Goal: Task Accomplishment & Management: Complete application form

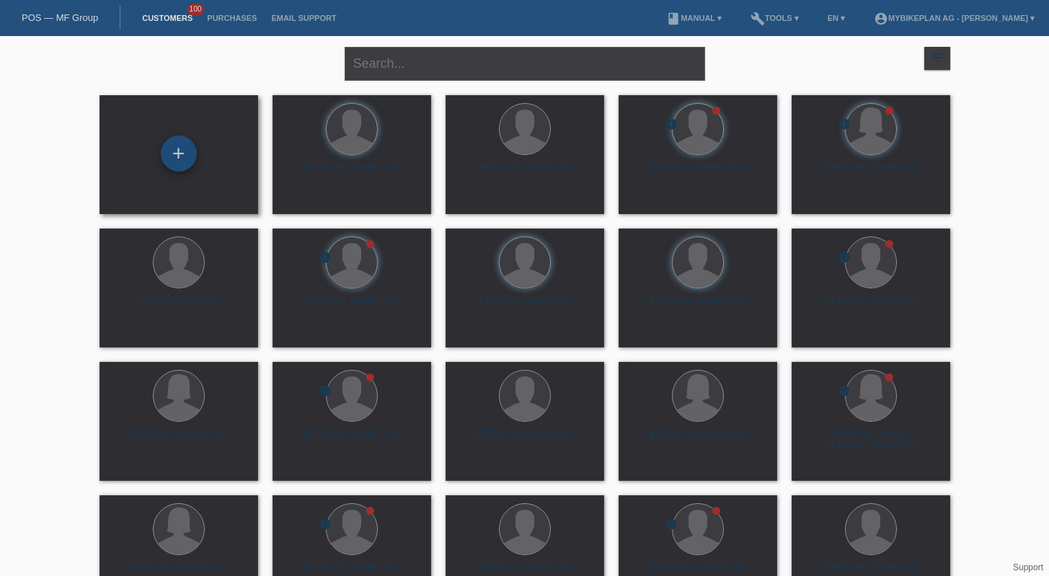
click at [195, 153] on div "+" at bounding box center [179, 153] width 36 height 36
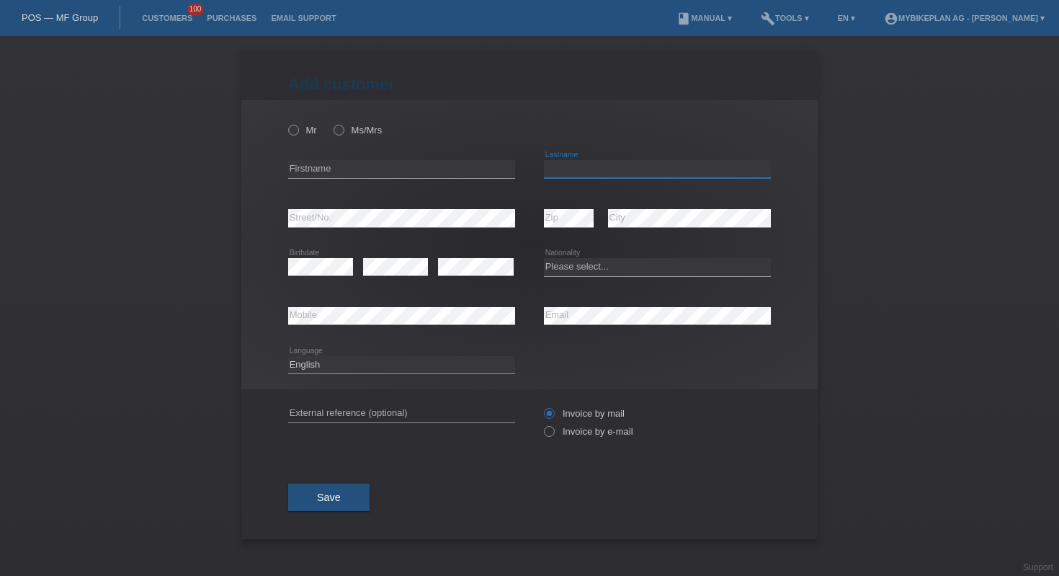
click at [591, 166] on input "text" at bounding box center [657, 169] width 227 height 18
paste input "[PERSON_NAME]"
type input "[PERSON_NAME]"
click at [427, 170] on input "text" at bounding box center [401, 169] width 227 height 18
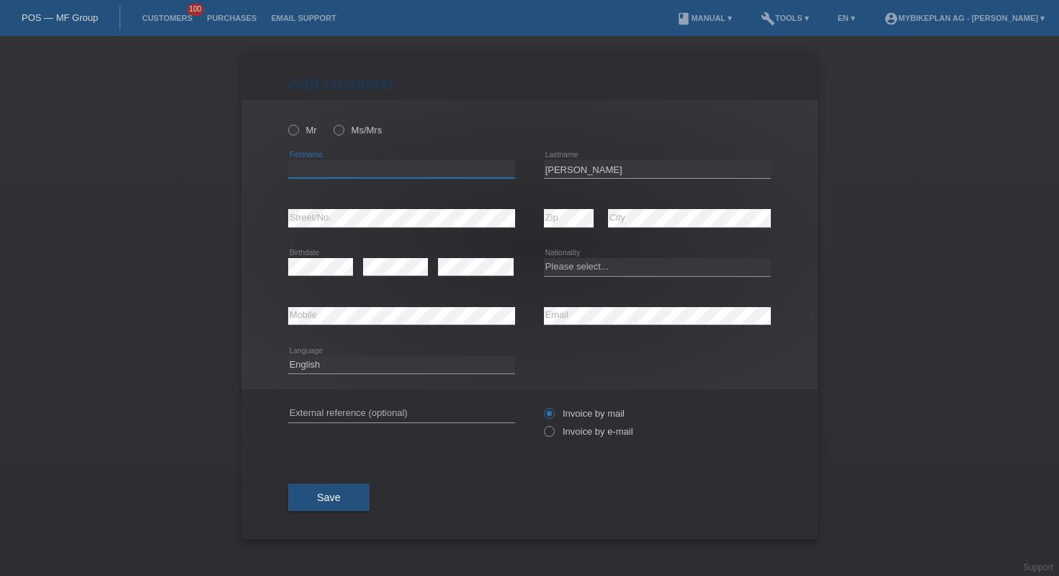
click at [427, 170] on input "text" at bounding box center [401, 169] width 227 height 18
paste input "Cristhian"
type input "Cristhian"
click at [595, 268] on select "Please select... Switzerland Austria Germany Liechtenstein ------------ Afghani…" at bounding box center [657, 266] width 227 height 17
select select "ES"
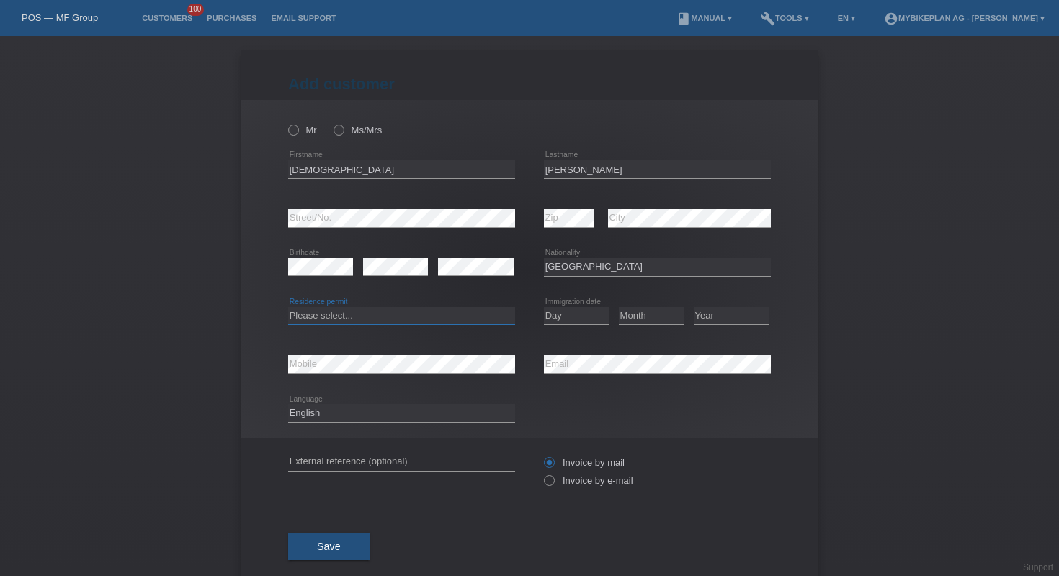
click at [363, 316] on select "Please select... C B B - Refugee status Other" at bounding box center [401, 315] width 227 height 17
select select "B"
click at [545, 323] on select "Day 01 02 03 04 05 06 07 08 09 10 11" at bounding box center [576, 315] width 65 height 17
select select "07"
click at [636, 318] on select "Month 01 02 03 04 05 06 07 08 09 10 11" at bounding box center [651, 315] width 65 height 17
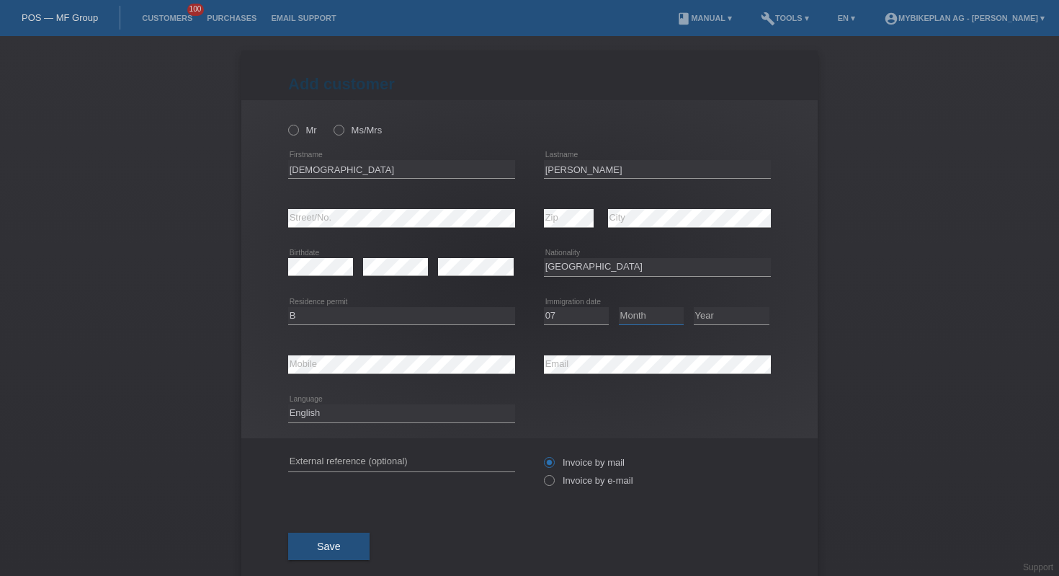
select select "06"
click at [720, 319] on select "Year 2025 2024 2023 2022 2021 2020 2019 2018 2017 2016 2015 2014 2013 2012 2011…" at bounding box center [732, 315] width 76 height 17
select select "2024"
click at [385, 461] on input "text" at bounding box center [401, 462] width 227 height 18
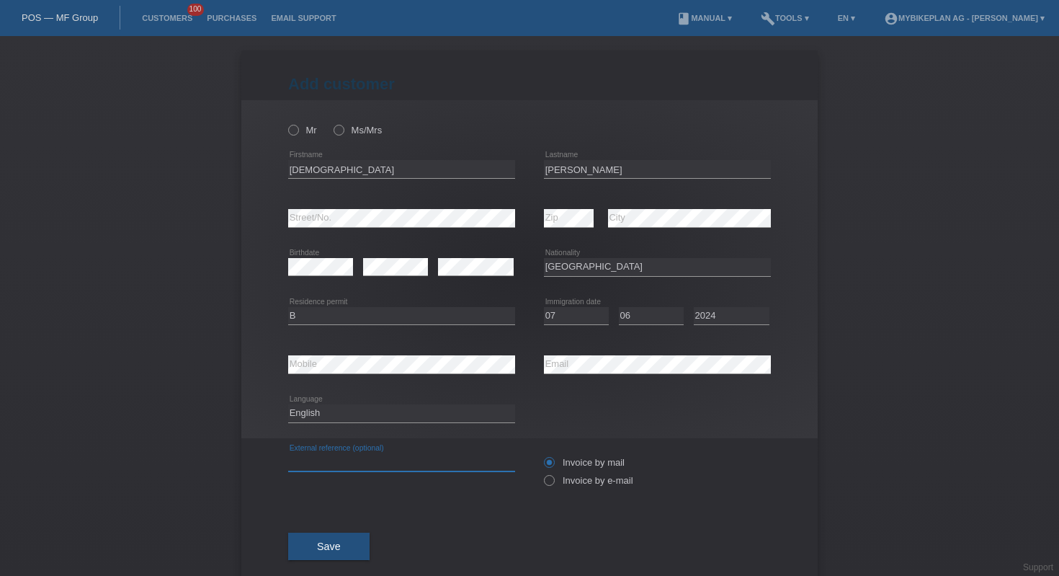
paste input "44645194915"
type input "44645194915"
click at [554, 484] on label "Invoice by e-mail" at bounding box center [588, 480] width 89 height 11
click at [554, 484] on input "Invoice by e-mail" at bounding box center [548, 484] width 9 height 18
radio input "true"
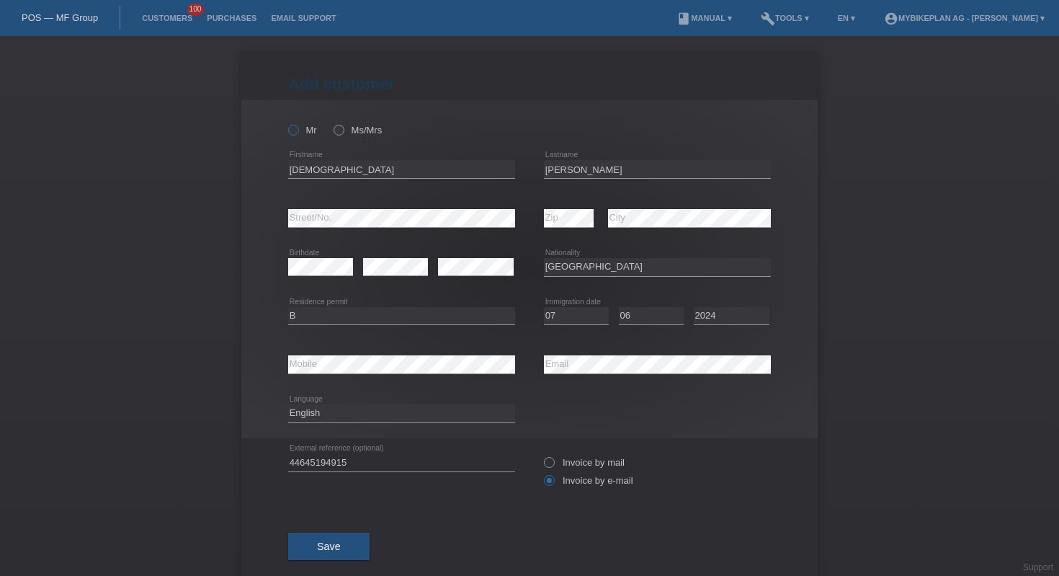
click at [286, 123] on icon at bounding box center [286, 123] width 0 height 0
click at [288, 133] on input "Mr" at bounding box center [292, 129] width 9 height 9
radio input "true"
click at [329, 543] on span "Save" at bounding box center [329, 547] width 24 height 12
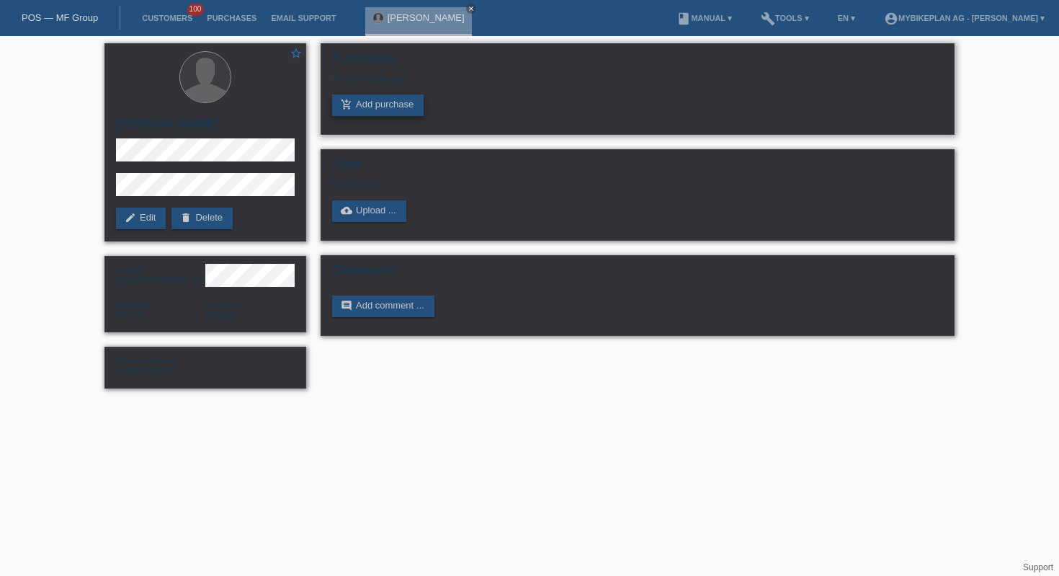
click at [388, 112] on link "add_shopping_cart Add purchase" at bounding box center [378, 105] width 92 height 22
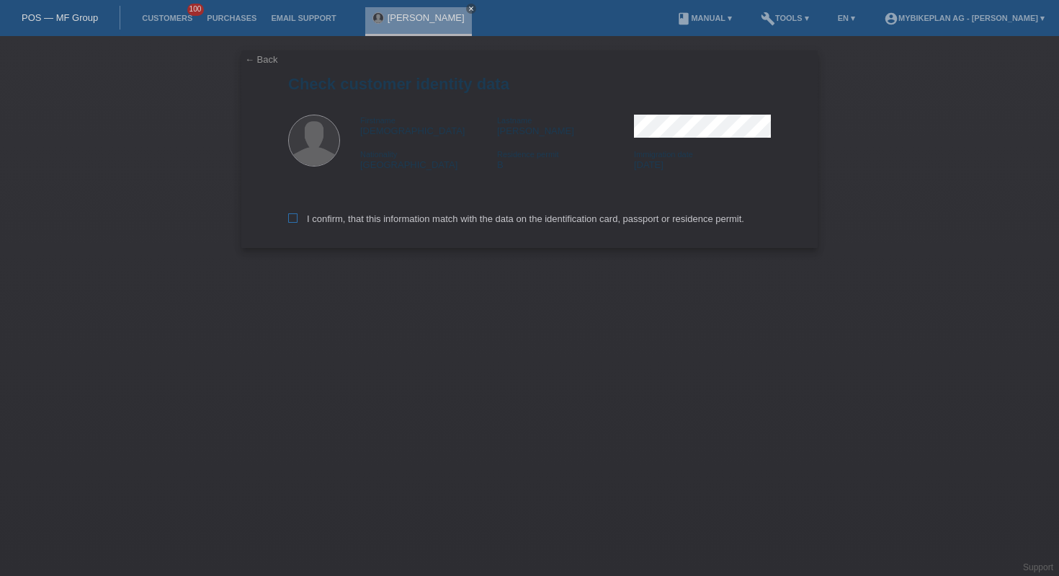
click at [545, 224] on label "I confirm, that this information match with the data on the identification card…" at bounding box center [516, 218] width 456 height 11
click at [298, 223] on input "I confirm, that this information match with the data on the identification card…" at bounding box center [292, 217] width 9 height 9
checkbox input "true"
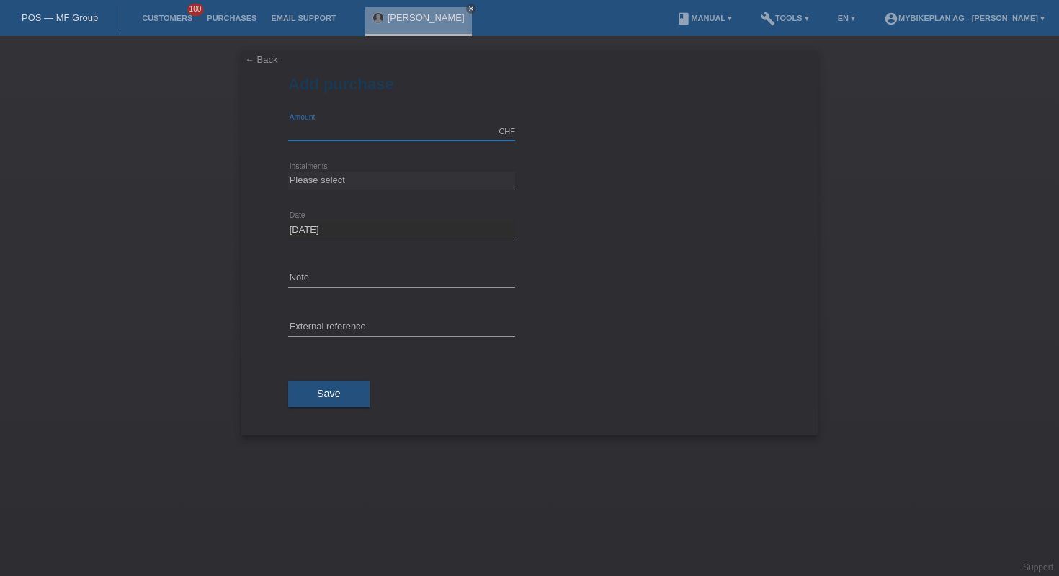
click at [345, 130] on input "text" at bounding box center [401, 132] width 227 height 18
type input "8499.00"
click at [441, 182] on select "Please select 6 instalments 12 instalments 18 instalments 24 instalments 36 ins…" at bounding box center [401, 180] width 227 height 17
select select "487"
click at [355, 324] on input "text" at bounding box center [401, 328] width 227 height 18
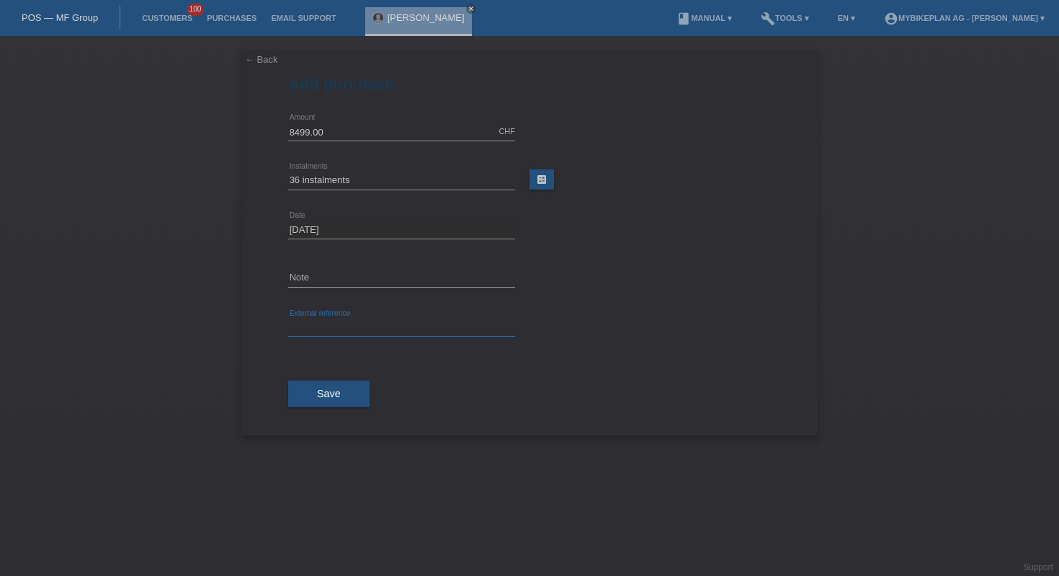
paste input "44645194915"
type input "44645194915"
click at [331, 399] on span "Save" at bounding box center [329, 394] width 24 height 12
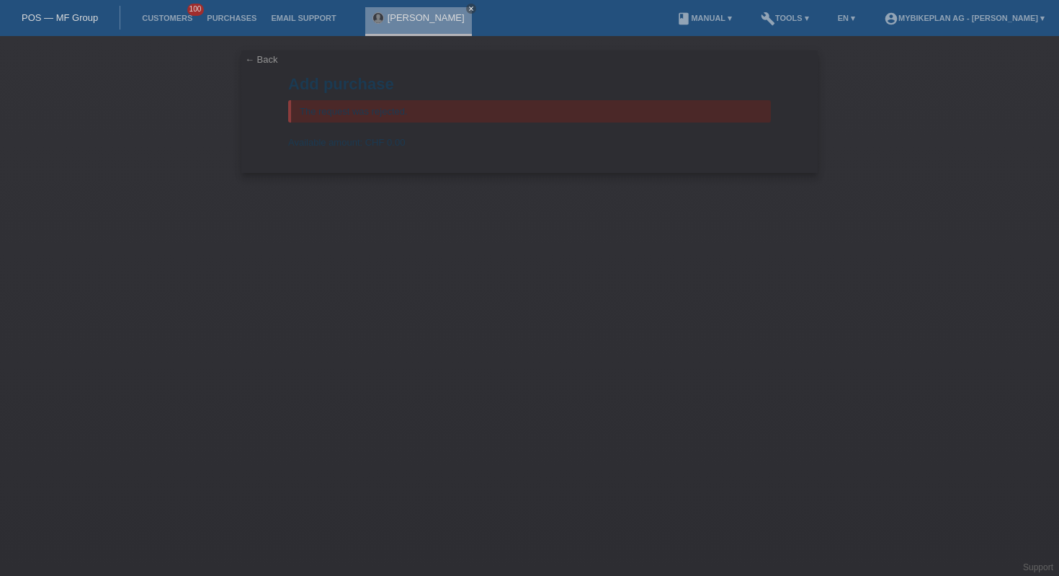
click at [266, 66] on div "← Back Add purchase The request was rejected. Available amount: CHF 0.00 8499.0…" at bounding box center [529, 111] width 577 height 123
click at [253, 61] on link "← Back" at bounding box center [261, 59] width 33 height 11
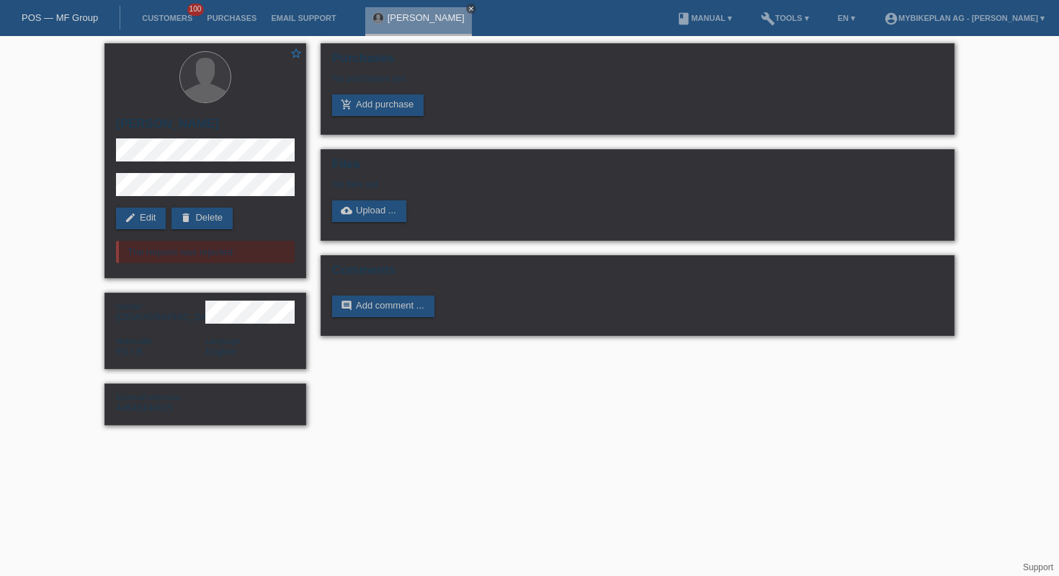
click at [475, 6] on icon "close" at bounding box center [471, 8] width 7 height 7
click at [86, 16] on link "POS — MF Group" at bounding box center [60, 17] width 76 height 11
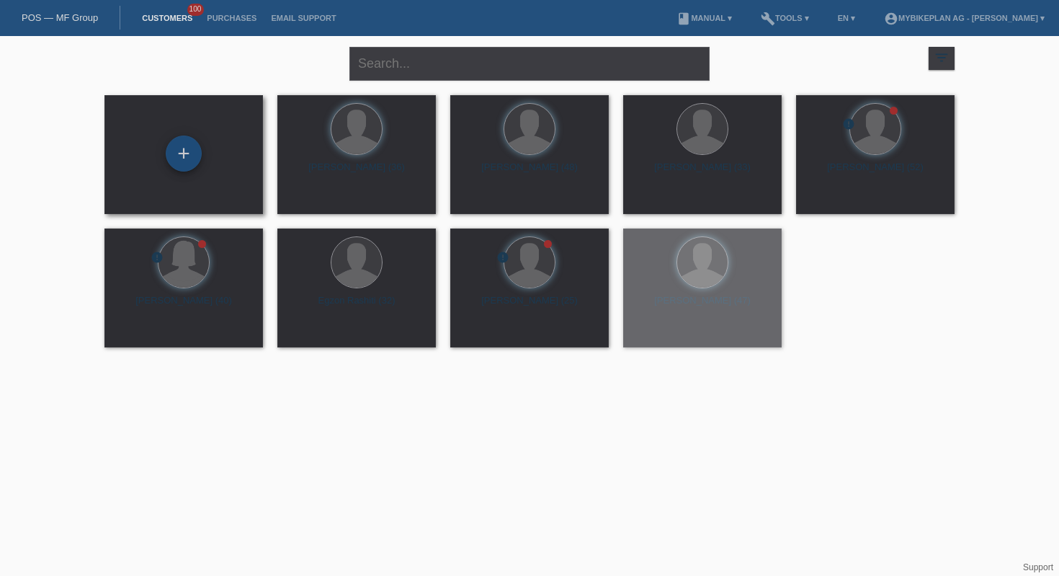
click at [182, 151] on div "+" at bounding box center [184, 153] width 36 height 36
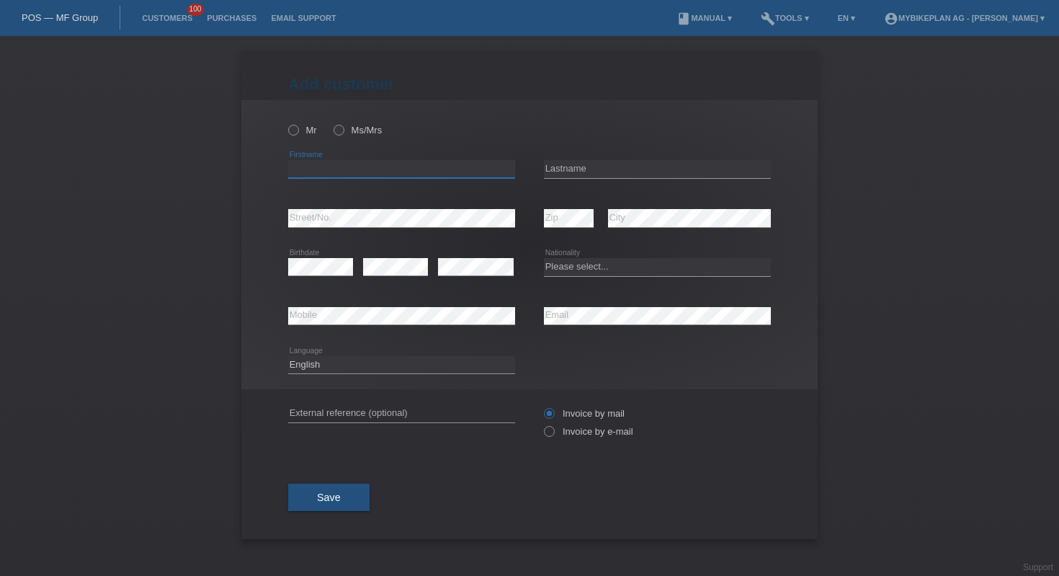
click at [473, 166] on input "text" at bounding box center [401, 169] width 227 height 18
click at [579, 165] on input "text" at bounding box center [657, 169] width 227 height 18
paste input "[PERSON_NAME]"
type input "Reginald"
click at [433, 169] on input "text" at bounding box center [401, 169] width 227 height 18
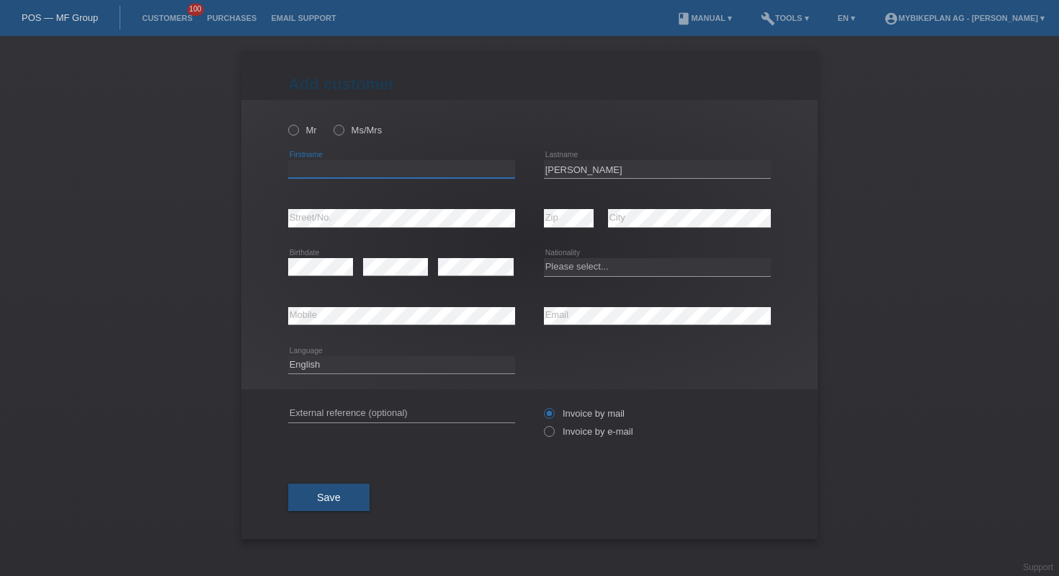
click at [433, 169] on input "text" at bounding box center [401, 169] width 227 height 18
paste input "Martin"
type input "[PERSON_NAME]"
click at [572, 271] on select "Please select... Switzerland Austria Germany Liechtenstein ------------ Afghani…" at bounding box center [657, 266] width 227 height 17
select select "CH"
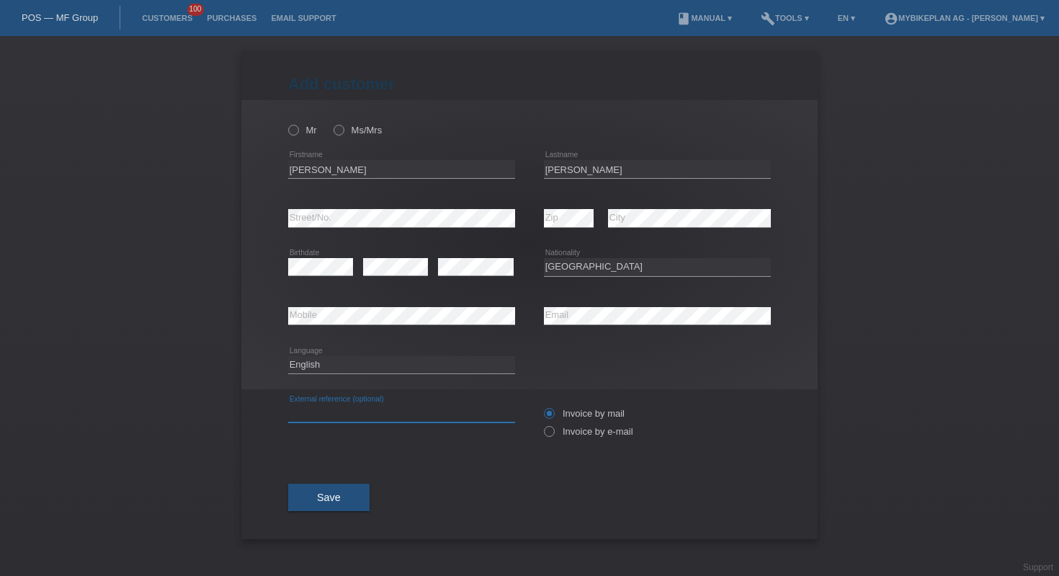
click at [439, 412] on input "text" at bounding box center [401, 413] width 227 height 18
paste input "44664481648"
type input "44664481648"
click at [542, 424] on icon at bounding box center [542, 424] width 0 height 0
click at [554, 435] on input "Invoice by e-mail" at bounding box center [548, 435] width 9 height 18
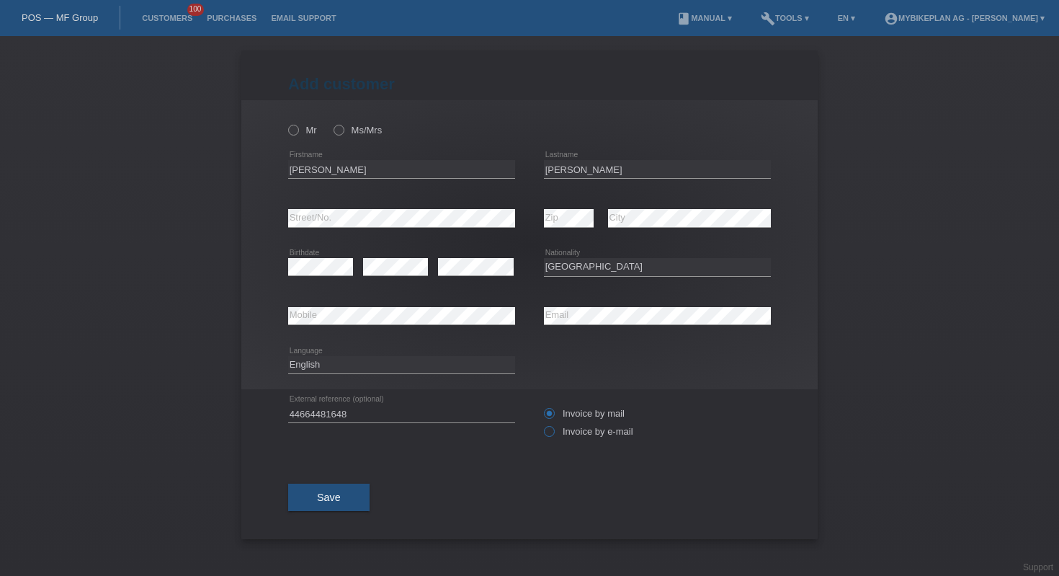
radio input "true"
click at [296, 139] on div "Mr Ms/Mrs" at bounding box center [401, 130] width 227 height 30
click at [286, 123] on icon at bounding box center [286, 123] width 0 height 0
click at [293, 134] on input "Mr" at bounding box center [292, 129] width 9 height 9
radio input "true"
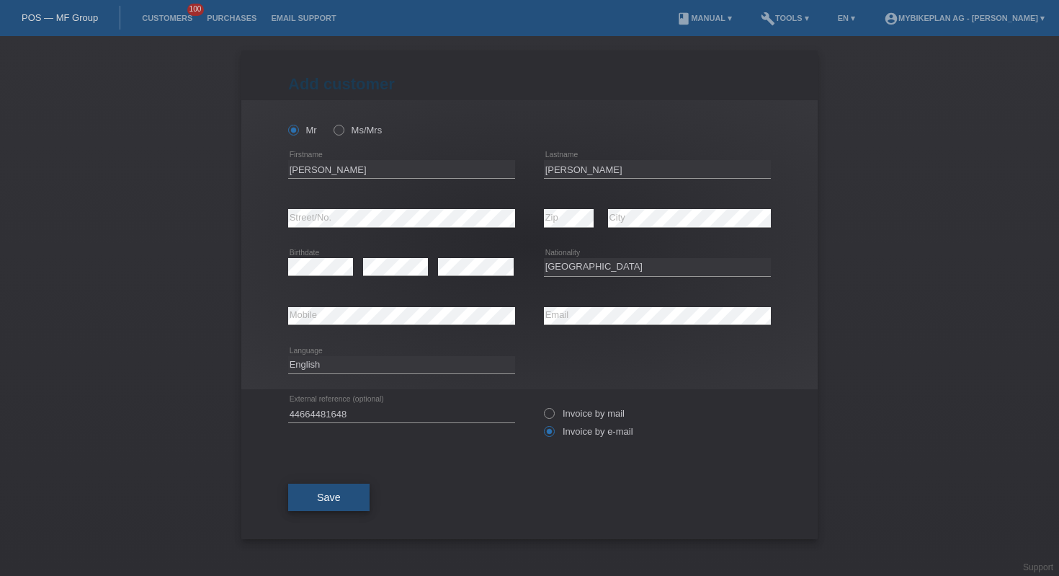
click at [321, 491] on button "Save" at bounding box center [328, 497] width 81 height 27
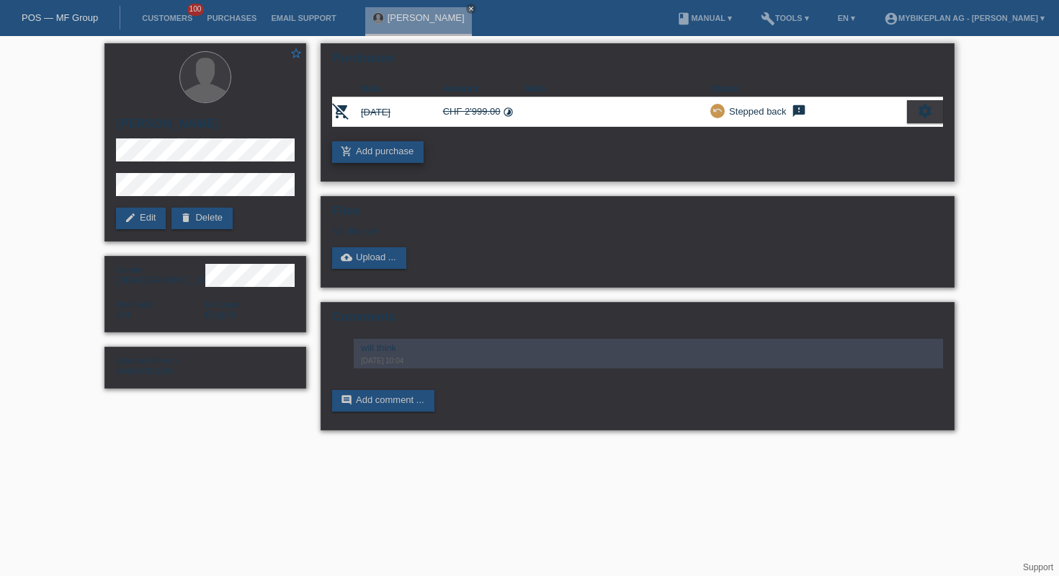
click at [402, 153] on link "add_shopping_cart Add purchase" at bounding box center [378, 152] width 92 height 22
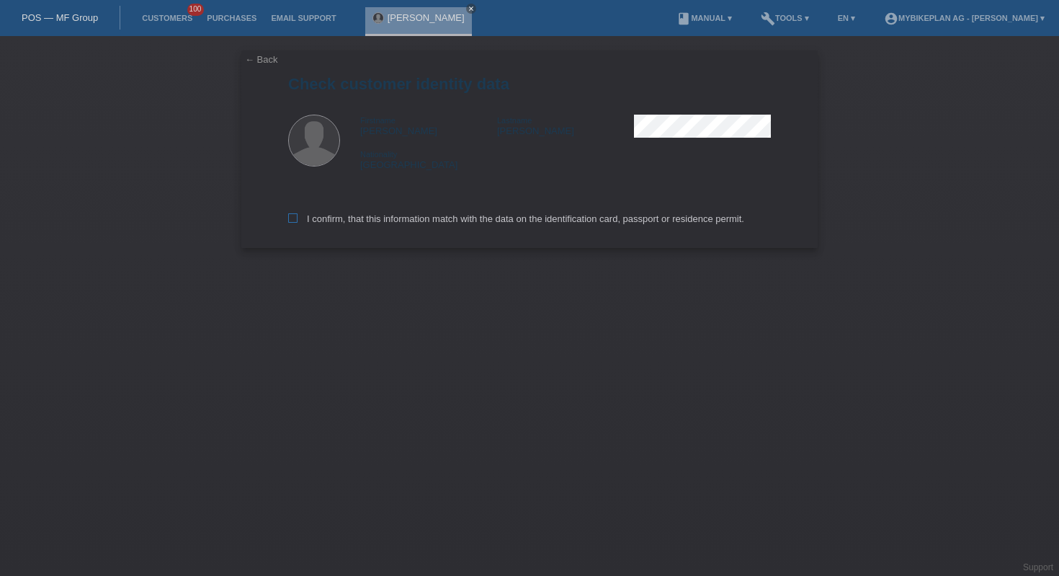
click at [362, 218] on label "I confirm, that this information match with the data on the identification card…" at bounding box center [516, 218] width 456 height 11
click at [298, 218] on input "I confirm, that this information match with the data on the identification card…" at bounding box center [292, 217] width 9 height 9
checkbox input "true"
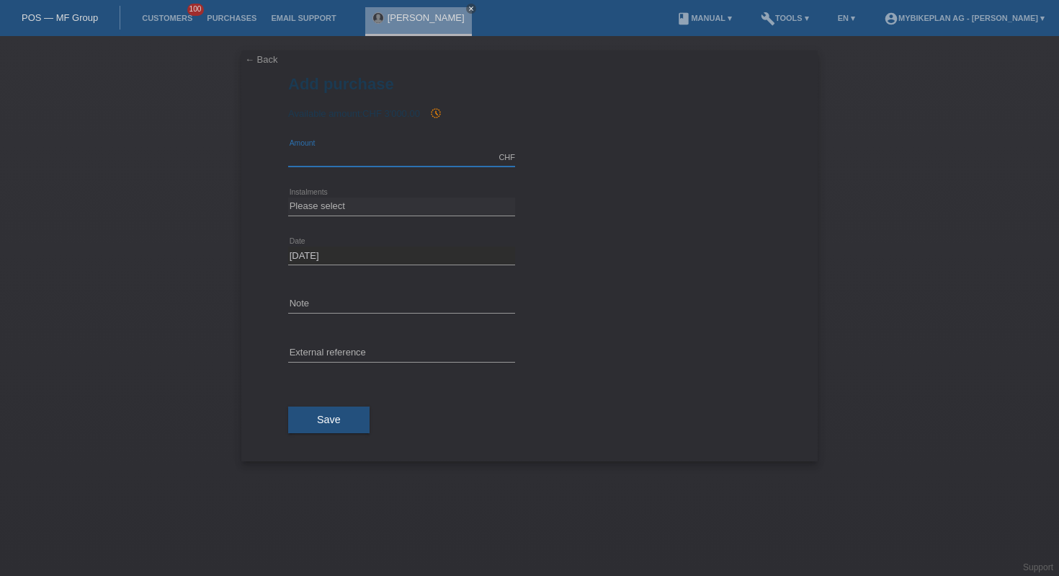
click at [351, 151] on input "text" at bounding box center [401, 157] width 227 height 18
type input "2999.00"
click at [400, 206] on select "Please select 6 instalments 12 instalments 18 instalments 24 instalments 36 ins…" at bounding box center [401, 205] width 227 height 17
select select "488"
click at [437, 346] on input "text" at bounding box center [401, 353] width 227 height 18
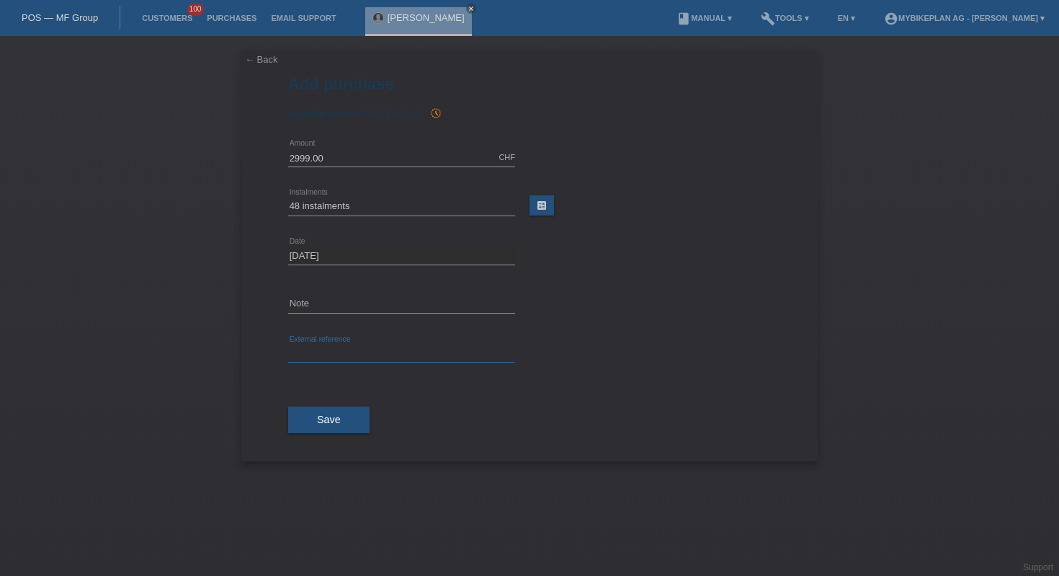
paste input "44664481648"
type input "44664481648"
click at [361, 411] on button "Save" at bounding box center [328, 419] width 81 height 27
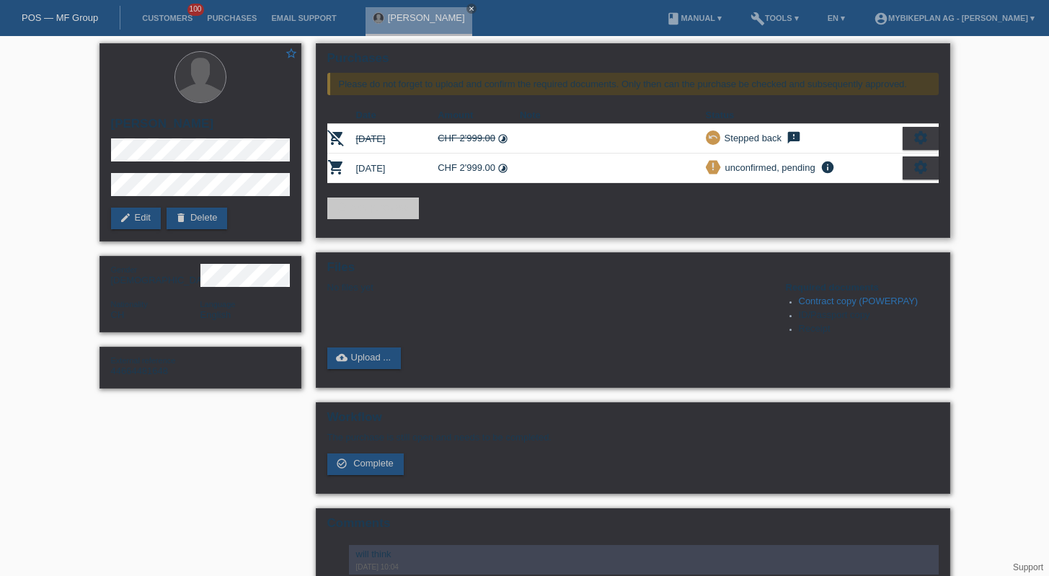
click at [928, 172] on div "settings" at bounding box center [920, 167] width 36 height 23
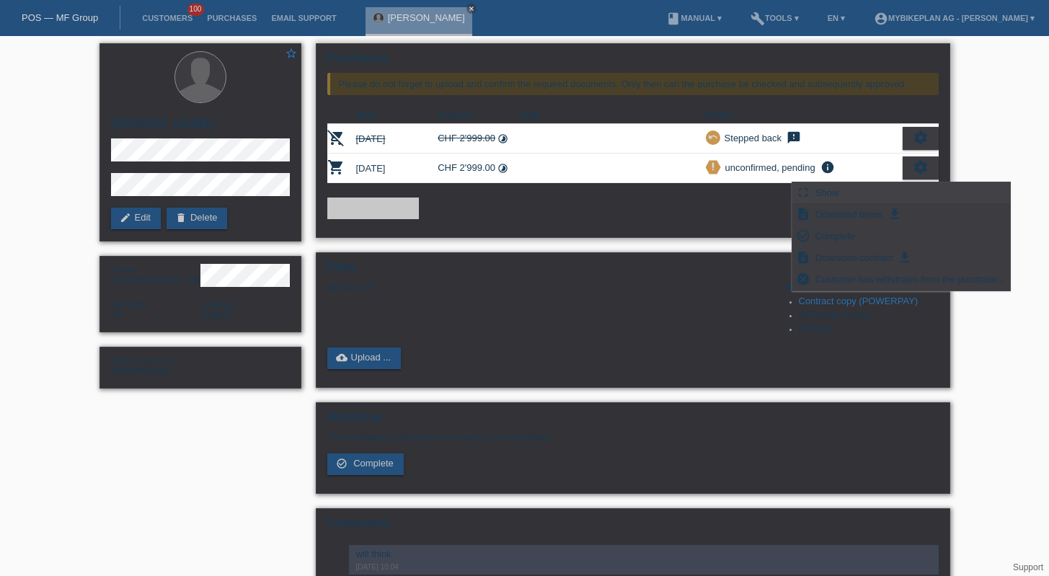
click at [868, 199] on div "fullscreen Show" at bounding box center [901, 193] width 218 height 22
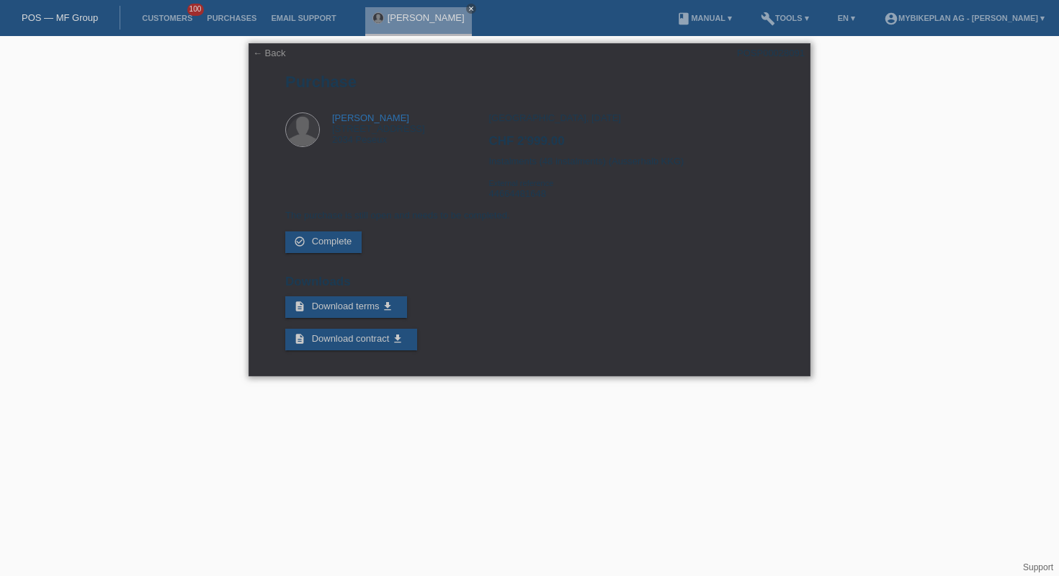
click at [774, 53] on div "POSP00028091" at bounding box center [771, 53] width 68 height 11
copy div "POSP00028091"
click at [264, 57] on link "← Back" at bounding box center [269, 53] width 33 height 11
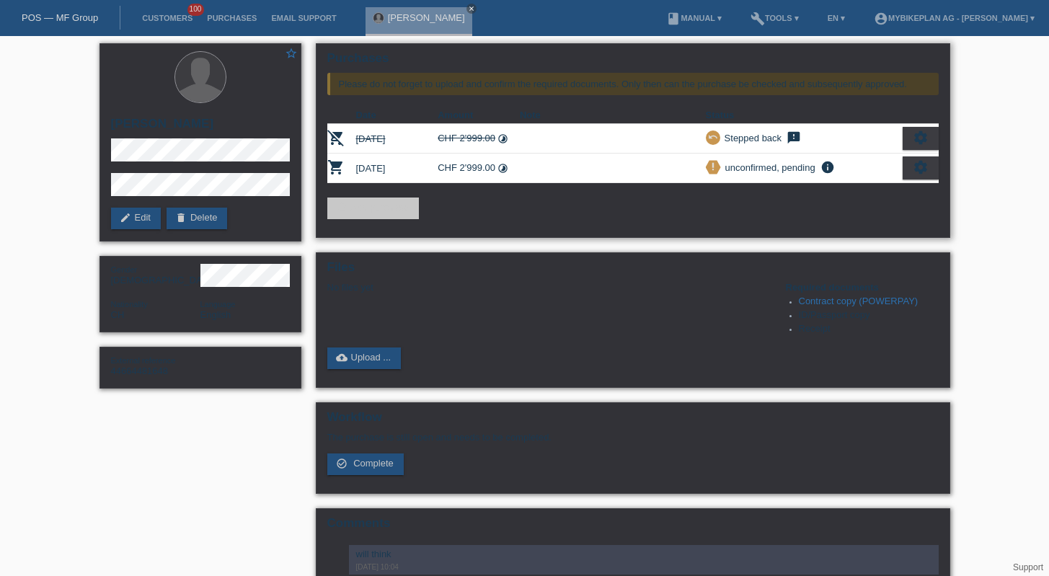
click at [938, 174] on div "settings" at bounding box center [920, 167] width 36 height 23
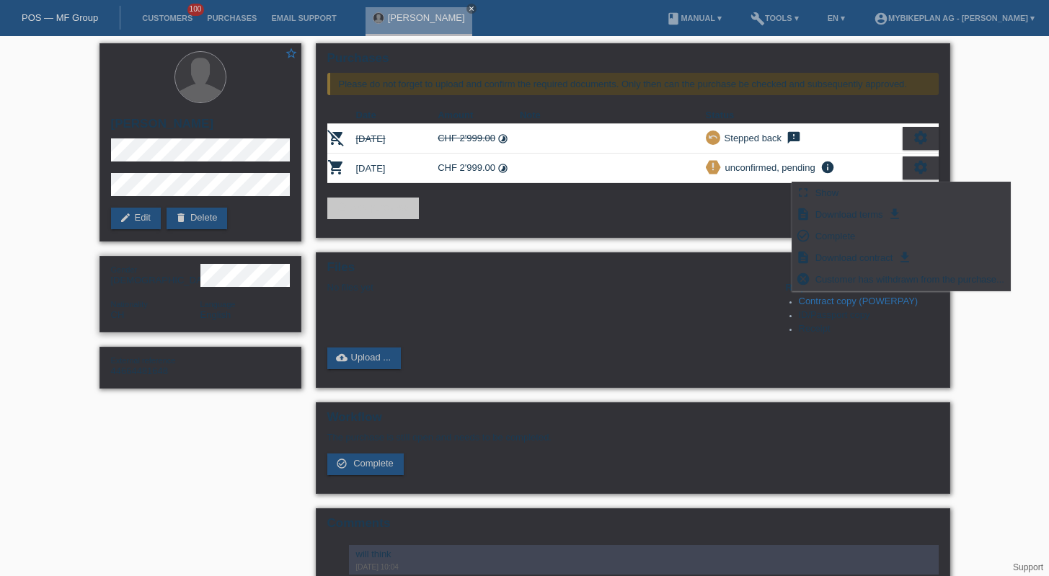
click at [223, 291] on div "Gender [DEMOGRAPHIC_DATA] Nationality CH Language English" at bounding box center [200, 294] width 202 height 76
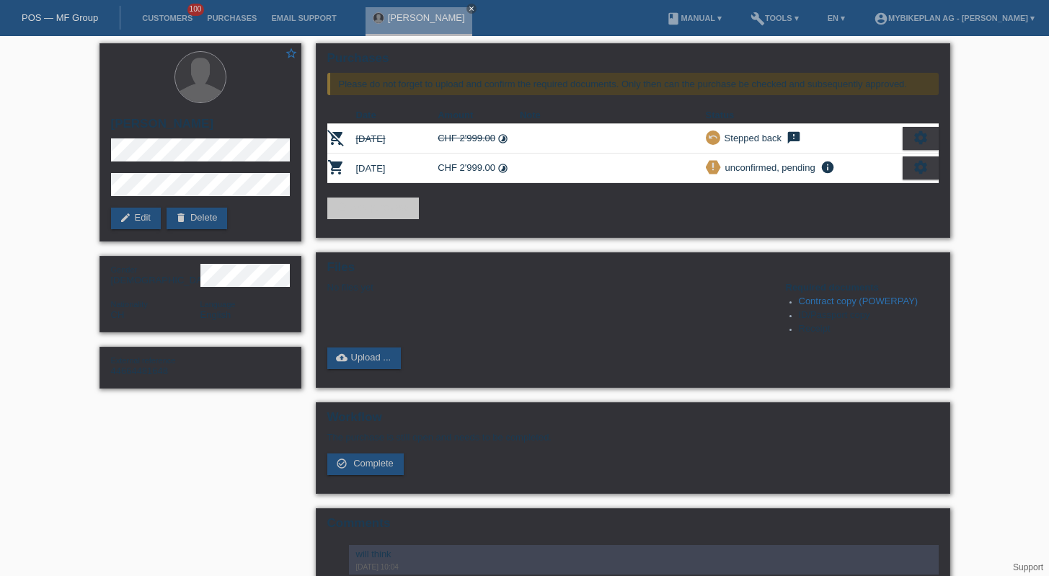
click at [65, 13] on link "POS — MF Group" at bounding box center [60, 17] width 76 height 11
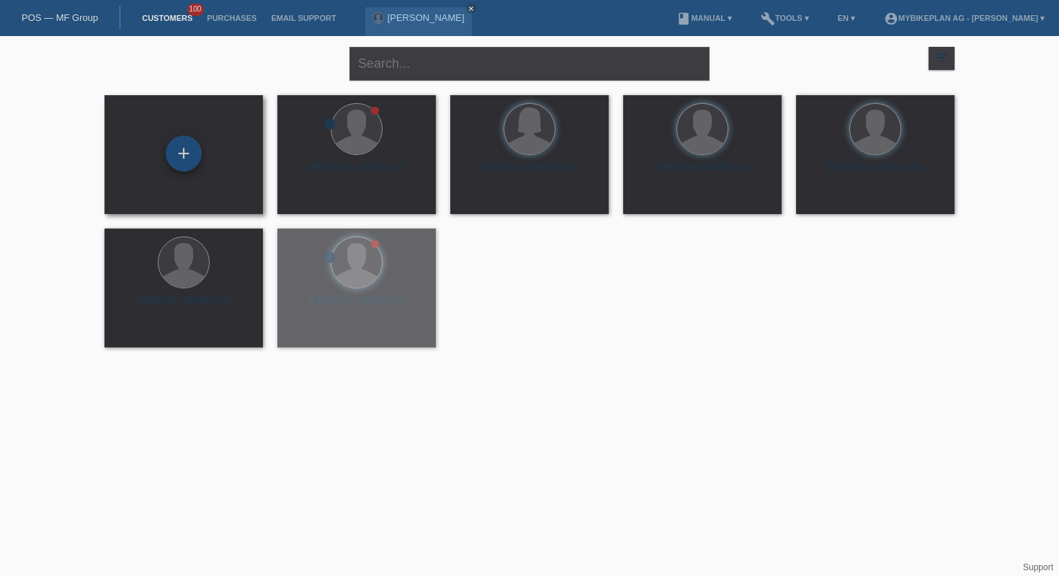
click at [196, 159] on div "+" at bounding box center [184, 153] width 36 height 36
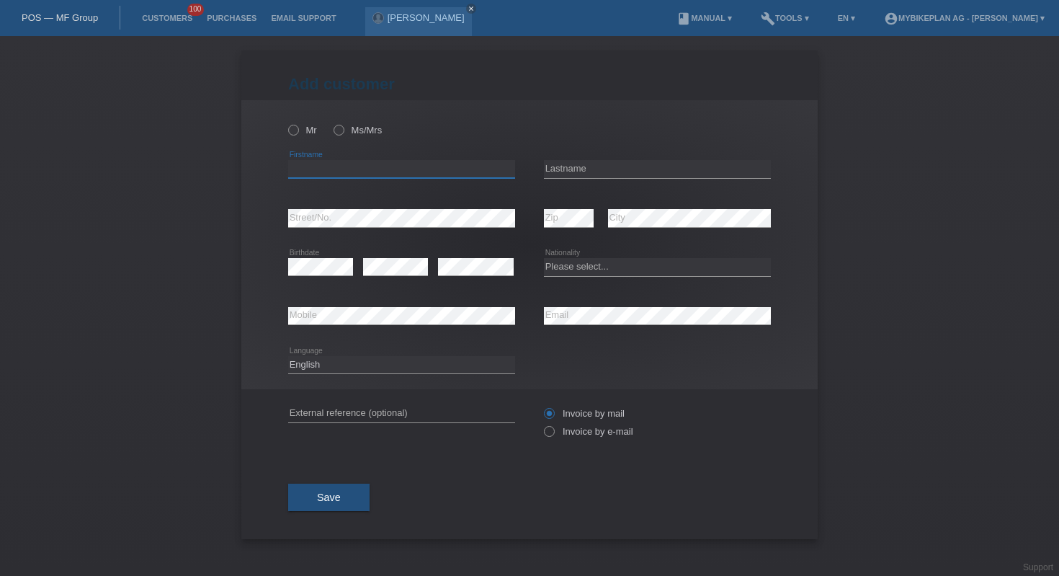
click at [414, 164] on input "text" at bounding box center [401, 169] width 227 height 18
paste input "[PERSON_NAME] [PERSON_NAME]"
type input "[PERSON_NAME] [PERSON_NAME]"
click at [652, 167] on input "text" at bounding box center [657, 169] width 227 height 18
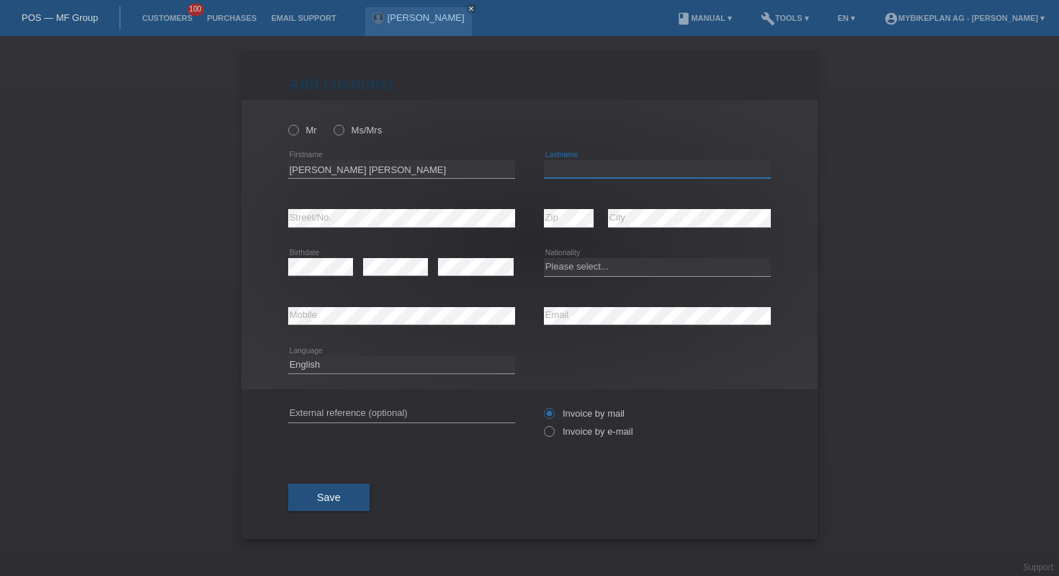
click at [652, 167] on input "text" at bounding box center [657, 169] width 227 height 18
paste input "[PERSON_NAME]"
type input "[PERSON_NAME]"
click at [593, 270] on select "Please select... Switzerland Austria Germany Liechtenstein ------------ Afghani…" at bounding box center [657, 266] width 227 height 17
select select "CH"
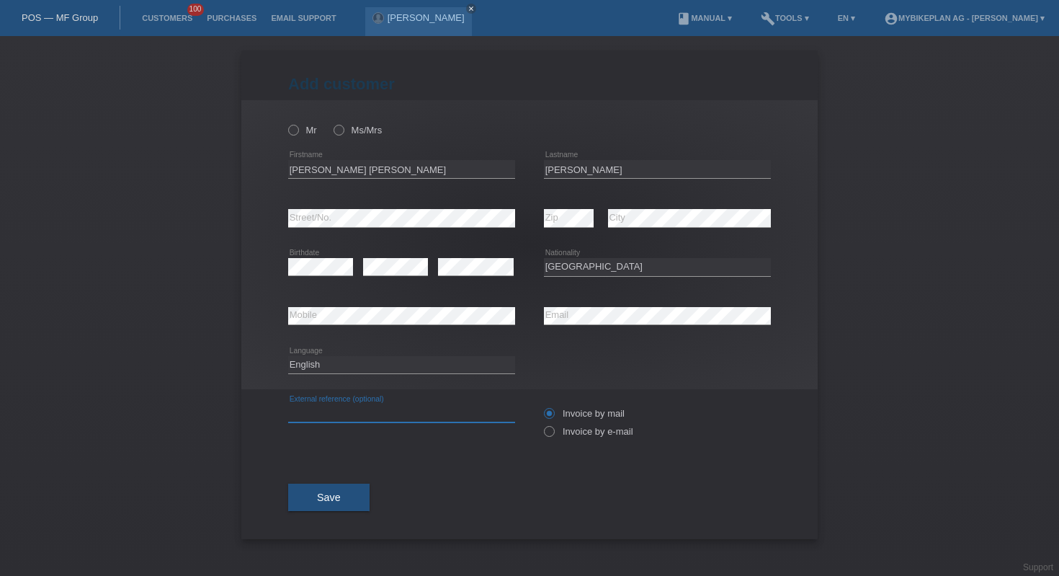
click at [337, 418] on input "text" at bounding box center [401, 413] width 227 height 18
paste input "44692052083"
type input "44692052083"
click at [542, 424] on icon at bounding box center [542, 424] width 0 height 0
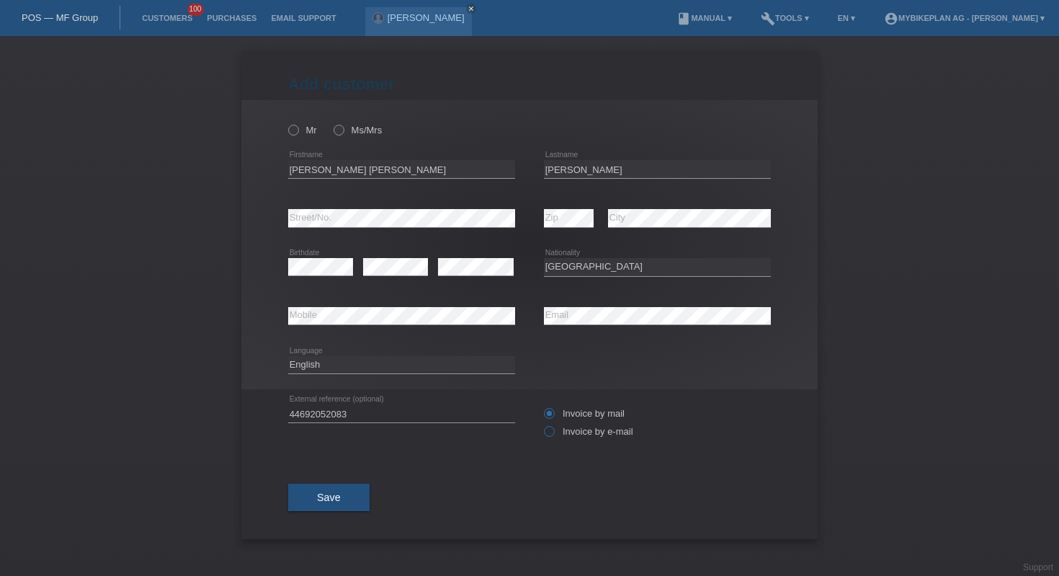
click at [551, 435] on input "Invoice by e-mail" at bounding box center [548, 435] width 9 height 18
radio input "true"
click at [334, 133] on input "Ms/Mrs" at bounding box center [338, 129] width 9 height 9
radio input "true"
click at [346, 497] on button "Save" at bounding box center [328, 497] width 81 height 27
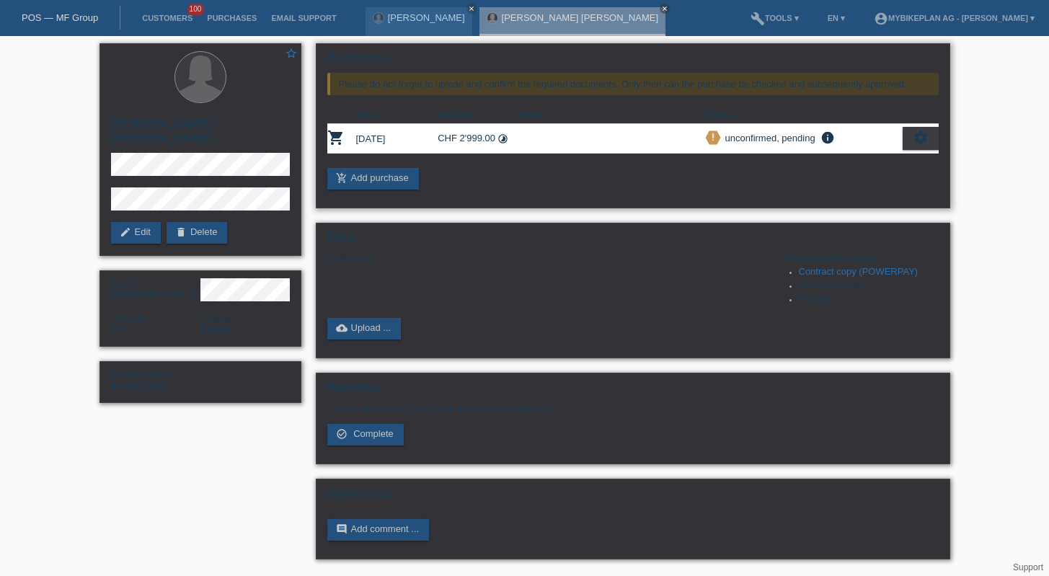
click at [918, 141] on icon "settings" at bounding box center [920, 138] width 16 height 16
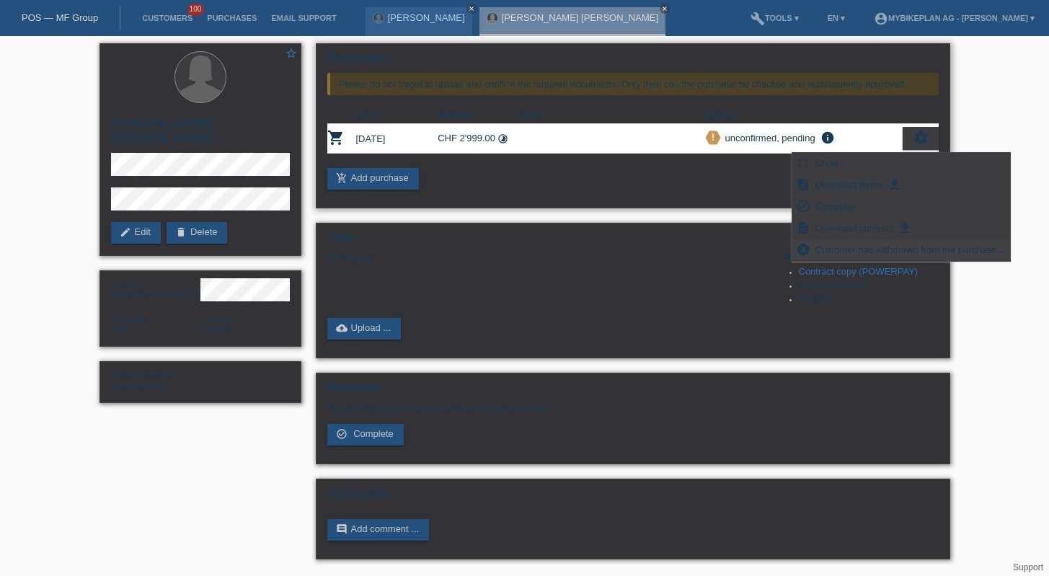
click at [835, 246] on span "Customer has withdrawn from the purchase..." at bounding box center [909, 249] width 193 height 17
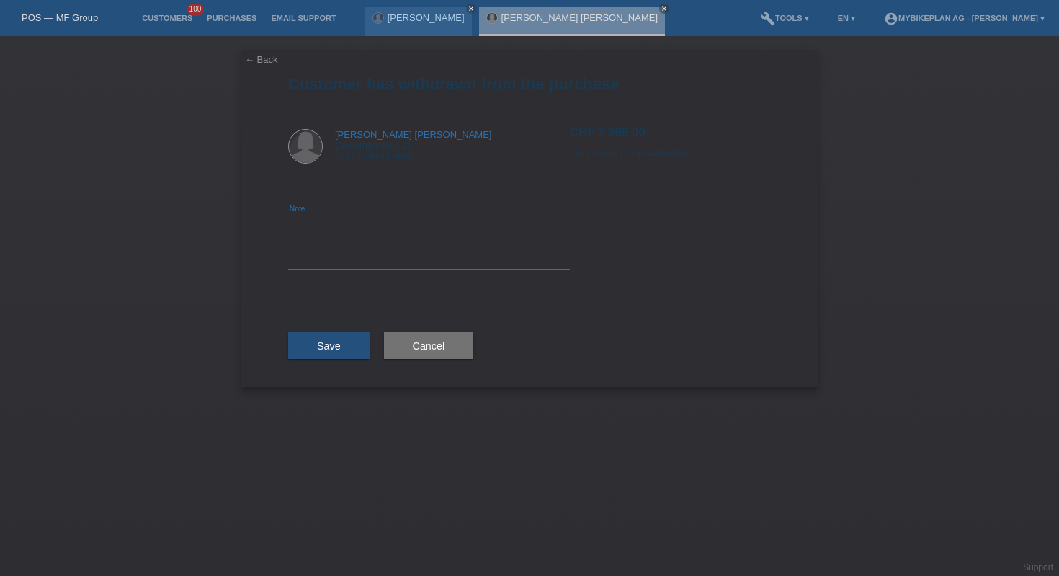
click at [463, 249] on textarea at bounding box center [429, 241] width 282 height 55
type textarea "ordered something else"
click at [338, 342] on span "Save" at bounding box center [329, 346] width 24 height 12
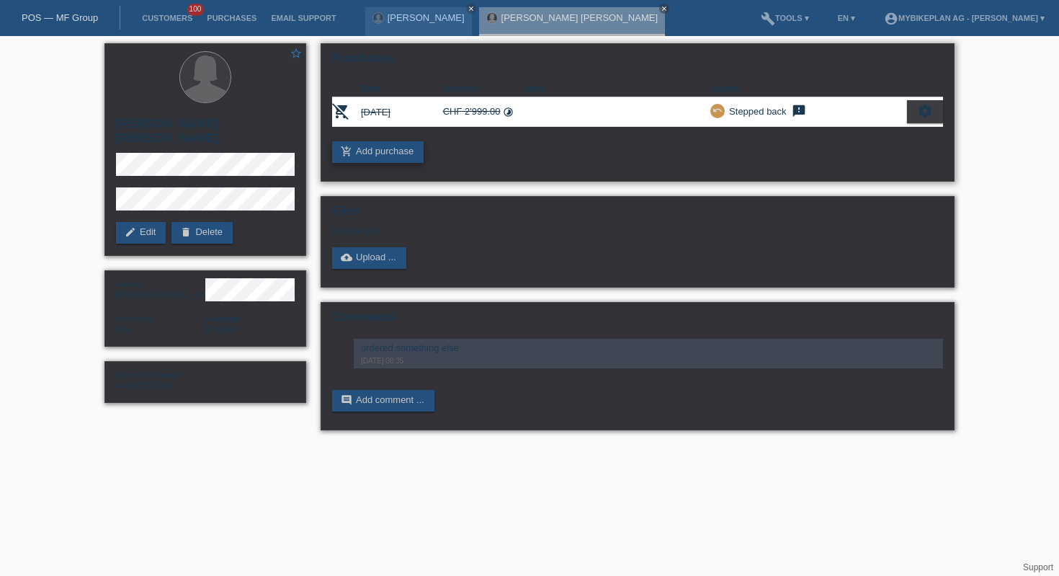
click at [381, 155] on link "add_shopping_cart Add purchase" at bounding box center [378, 152] width 92 height 22
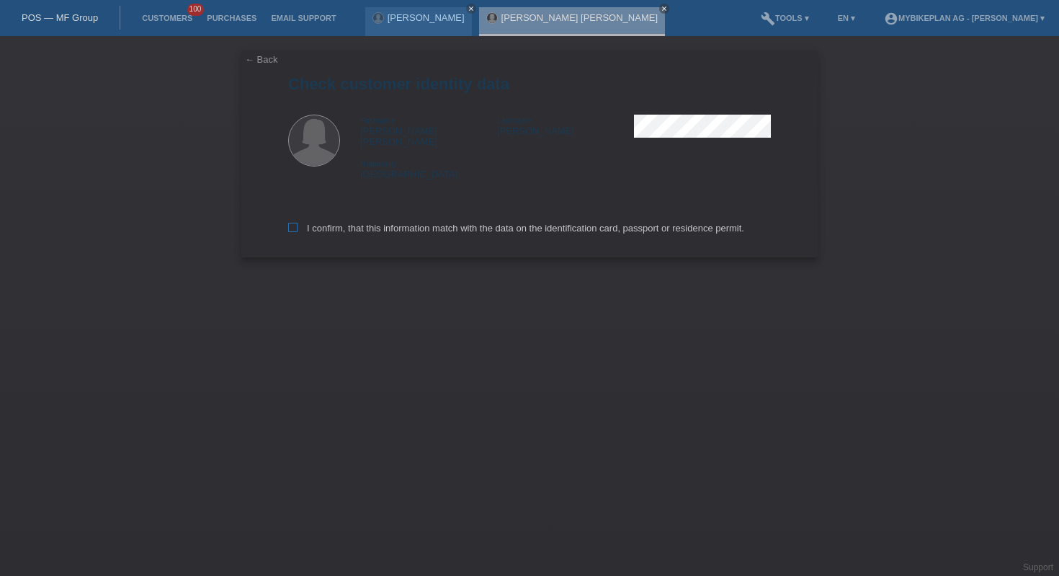
click at [381, 223] on label "I confirm, that this information match with the data on the identification card…" at bounding box center [516, 228] width 456 height 11
click at [298, 223] on input "I confirm, that this information match with the data on the identification card…" at bounding box center [292, 227] width 9 height 9
checkbox input "true"
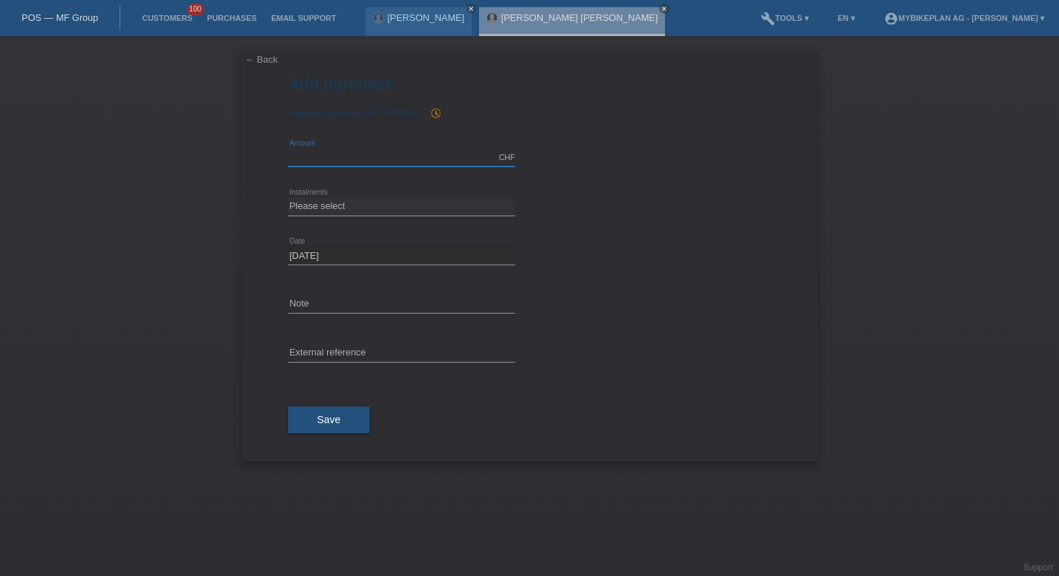
click at [390, 157] on input "text" at bounding box center [401, 157] width 227 height 18
type input "3999.00"
click at [404, 207] on select "Please select 6 instalments 12 instalments 18 instalments 24 instalments 36 ins…" at bounding box center [401, 205] width 227 height 17
click at [425, 203] on select "Please select 6 instalments 12 instalments 18 instalments 24 instalments 36 ins…" at bounding box center [401, 205] width 227 height 17
select select "488"
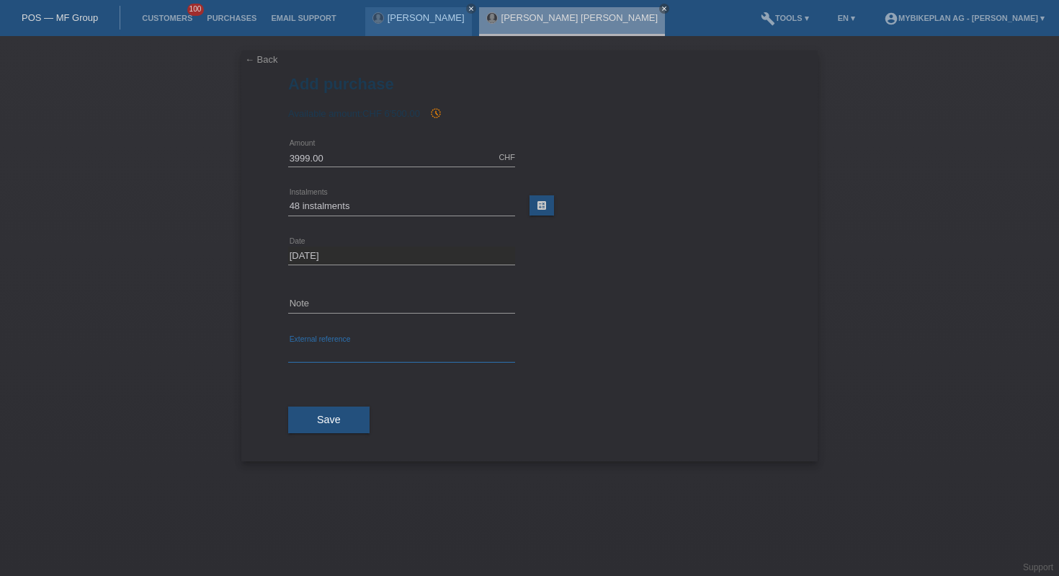
click at [421, 347] on input "text" at bounding box center [401, 353] width 227 height 18
paste input "44692052083"
type input "44692052083"
click at [334, 406] on button "Save" at bounding box center [328, 419] width 81 height 27
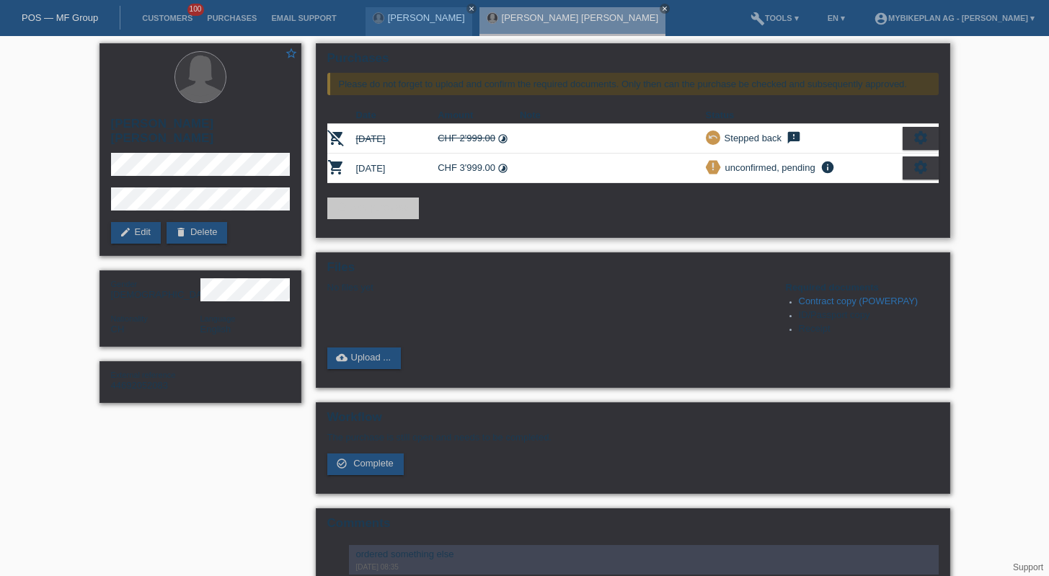
click at [938, 176] on div "Purchases Please do not forget to upload and confirm the required documents. On…" at bounding box center [633, 140] width 634 height 195
click at [927, 174] on icon "settings" at bounding box center [920, 167] width 16 height 16
click at [911, 175] on div "settings" at bounding box center [920, 167] width 36 height 23
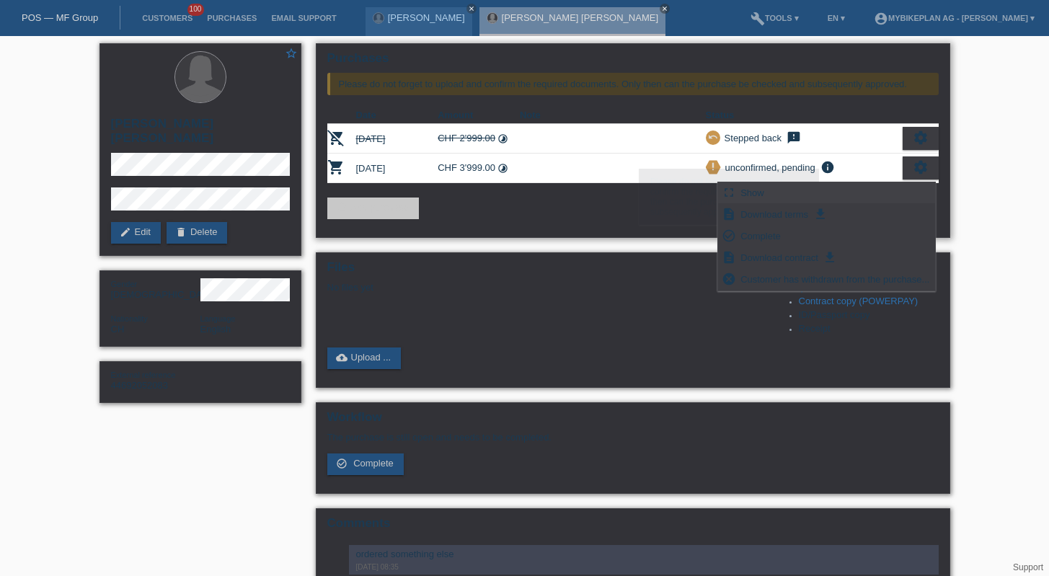
click at [815, 188] on div "fullscreen Show" at bounding box center [827, 193] width 218 height 22
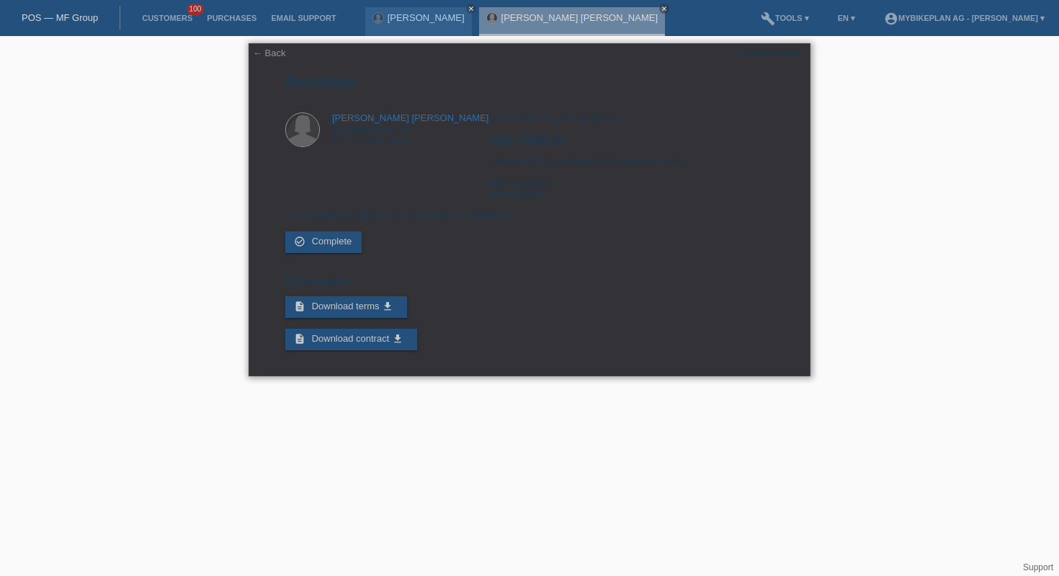
click at [770, 55] on div "POSP00028092" at bounding box center [771, 53] width 68 height 11
copy div "POSP00028092"
click at [266, 55] on link "← Back" at bounding box center [269, 53] width 33 height 11
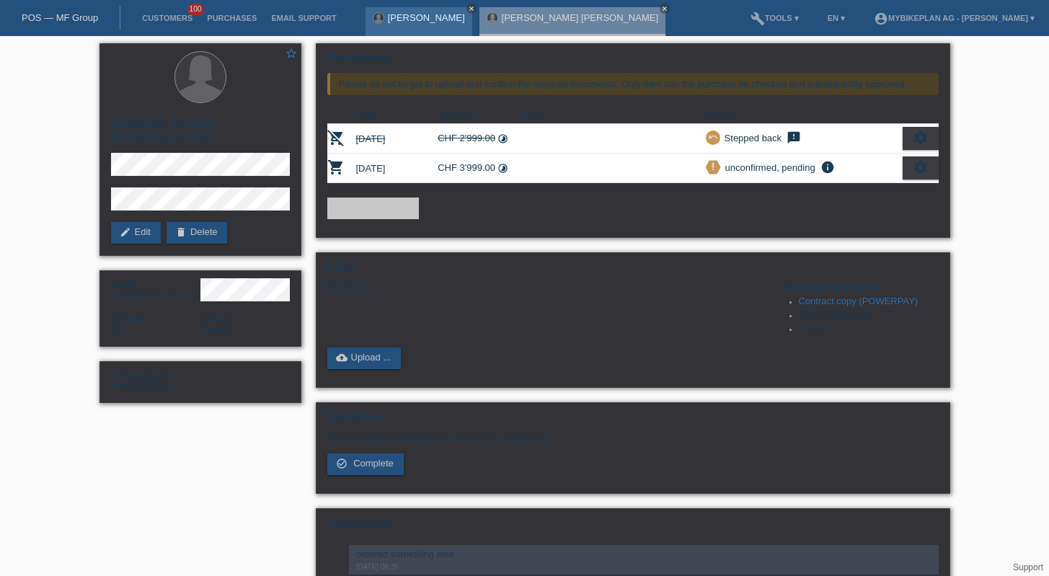
click at [468, 8] on icon "close" at bounding box center [471, 8] width 7 height 7
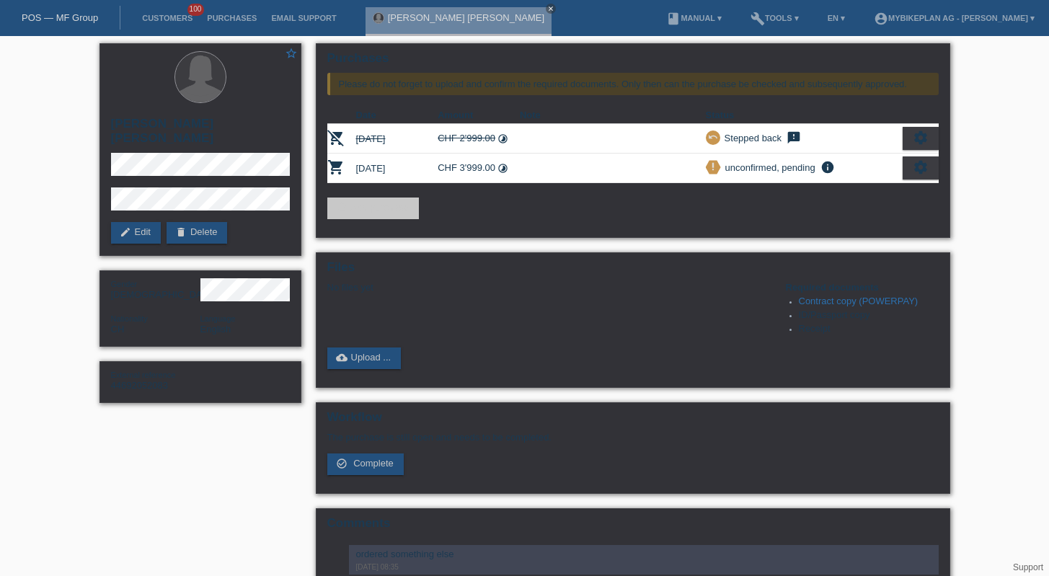
click at [507, 6] on div "Paula lorena Rodriguez soria close" at bounding box center [461, 18] width 193 height 36
click at [547, 8] on icon "close" at bounding box center [550, 8] width 7 height 7
click at [69, 27] on div "POS — MF Group" at bounding box center [60, 18] width 120 height 24
click at [68, 16] on link "POS — MF Group" at bounding box center [60, 17] width 76 height 11
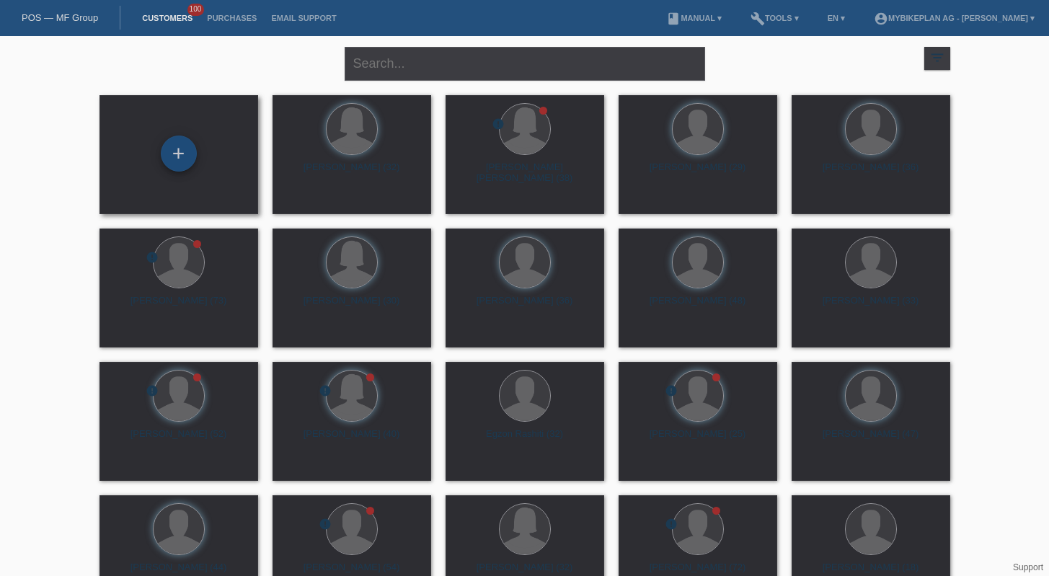
click at [181, 166] on div "+" at bounding box center [179, 153] width 36 height 36
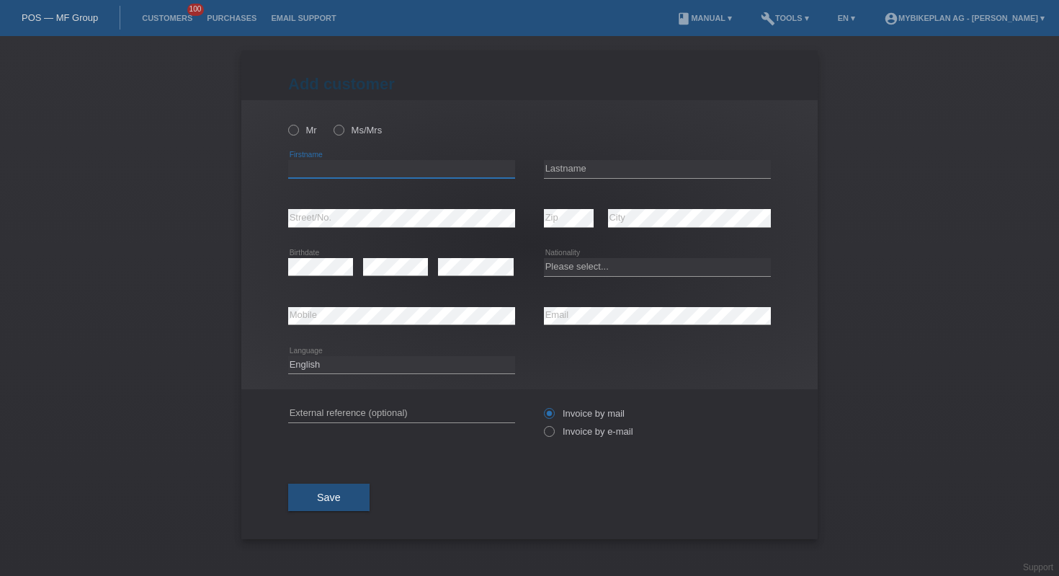
click at [375, 167] on input "text" at bounding box center [401, 169] width 227 height 18
paste input "Faraon"
type input "Faraon"
click at [666, 164] on input "text" at bounding box center [657, 169] width 227 height 18
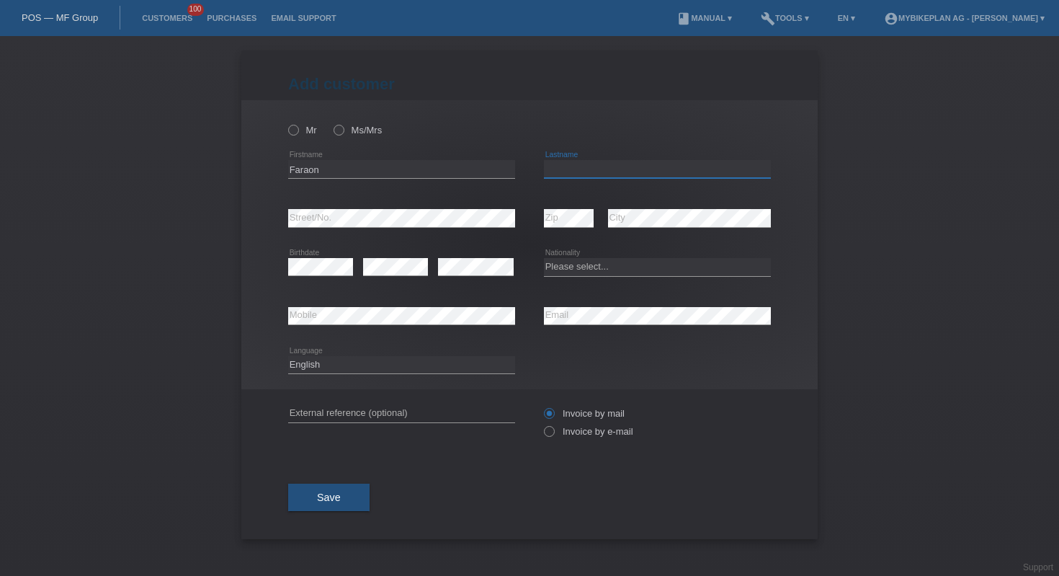
click at [666, 164] on input "text" at bounding box center [657, 169] width 227 height 18
paste input "[PERSON_NAME]"
type input "[PERSON_NAME]"
click at [590, 266] on select "Please select... Switzerland Austria Germany Liechtenstein ------------ Afghani…" at bounding box center [657, 266] width 227 height 17
select select "CH"
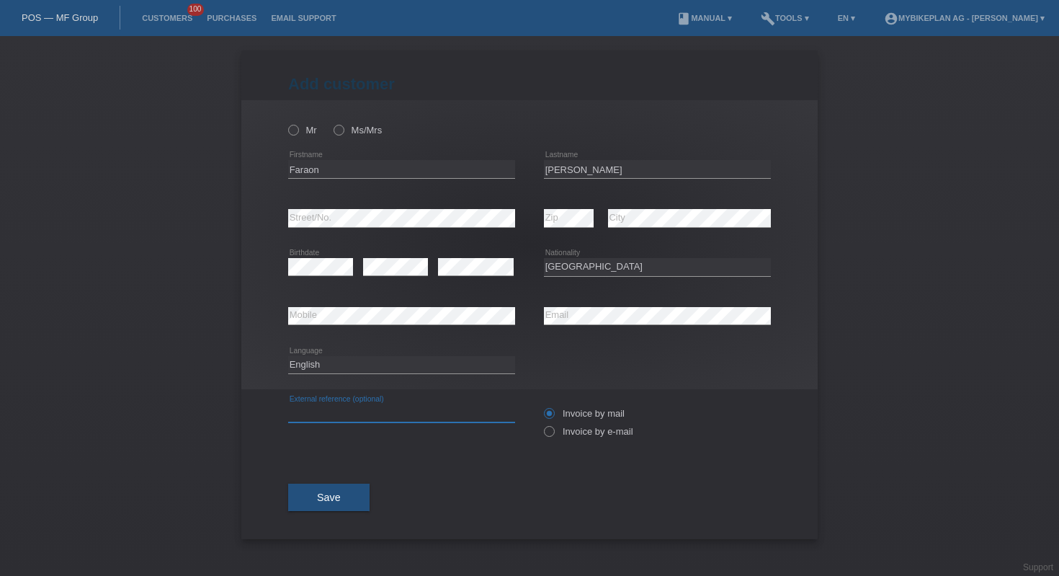
click at [441, 412] on input "text" at bounding box center [401, 413] width 227 height 18
paste input "44778731905"
type input "44778731905"
click at [353, 362] on select "Deutsch Français Italiano English" at bounding box center [401, 364] width 227 height 17
select select "it"
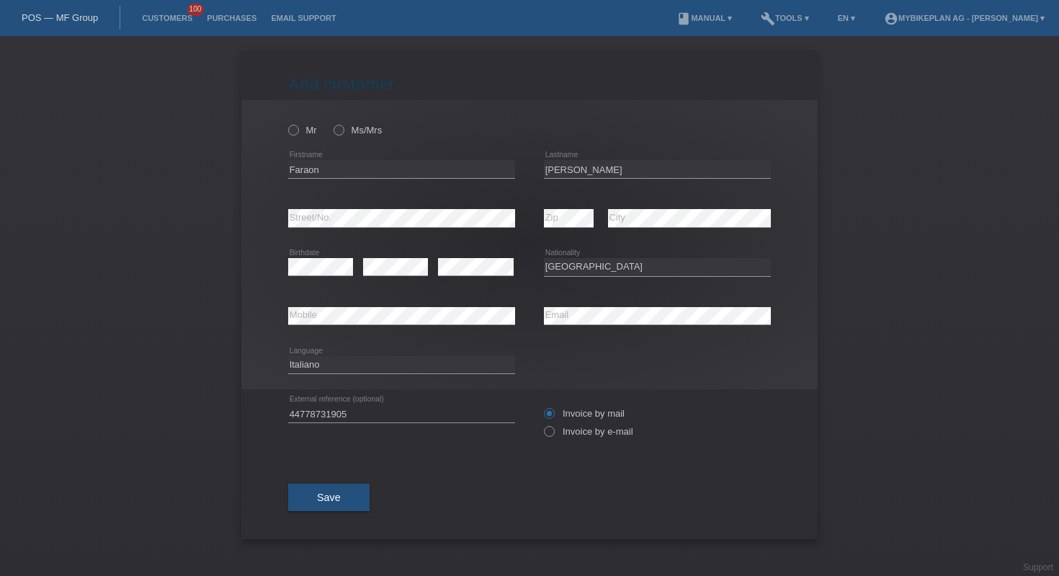
click at [578, 424] on div "Invoice by mail Invoice by e-mail" at bounding box center [657, 422] width 227 height 36
click at [574, 434] on label "Invoice by e-mail" at bounding box center [588, 431] width 89 height 11
click at [554, 434] on input "Invoice by e-mail" at bounding box center [548, 435] width 9 height 18
radio input "true"
click at [286, 123] on icon at bounding box center [286, 123] width 0 height 0
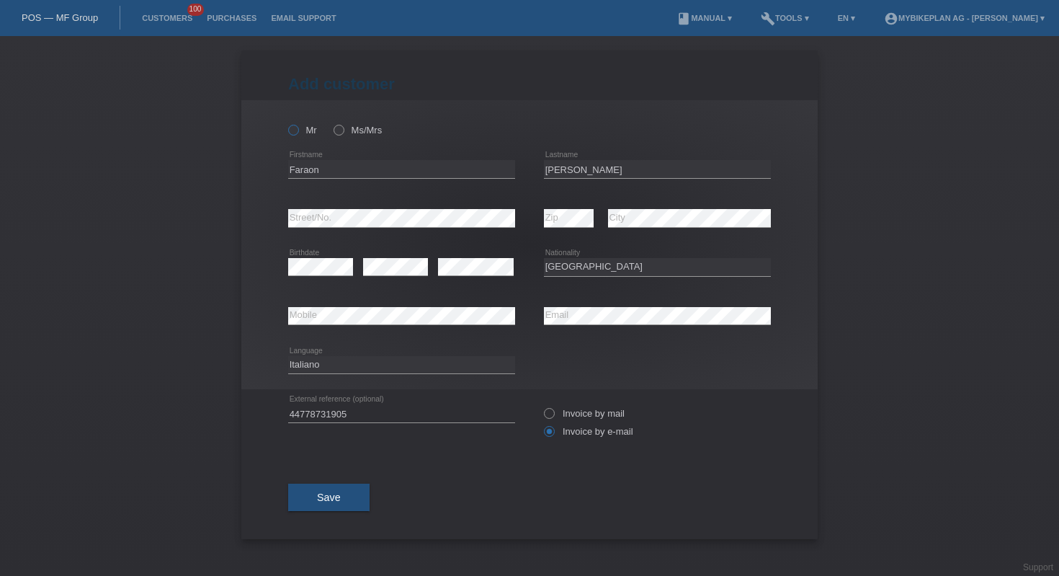
click at [298, 130] on input "Mr" at bounding box center [292, 129] width 9 height 9
radio input "true"
click at [333, 485] on div "Save" at bounding box center [529, 497] width 483 height 84
click at [316, 493] on button "Save" at bounding box center [328, 497] width 81 height 27
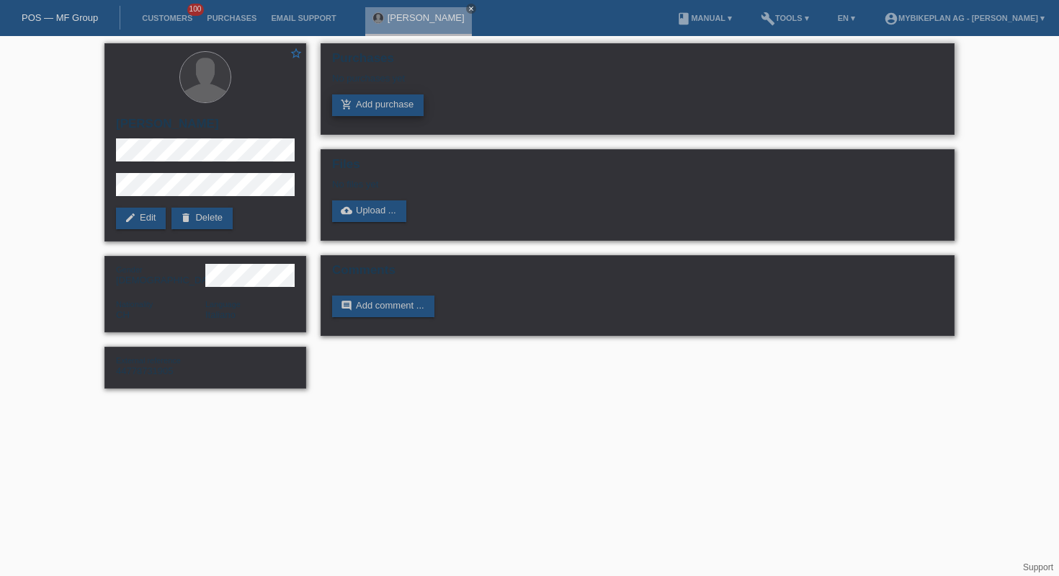
click at [373, 111] on link "add_shopping_cart Add purchase" at bounding box center [378, 105] width 92 height 22
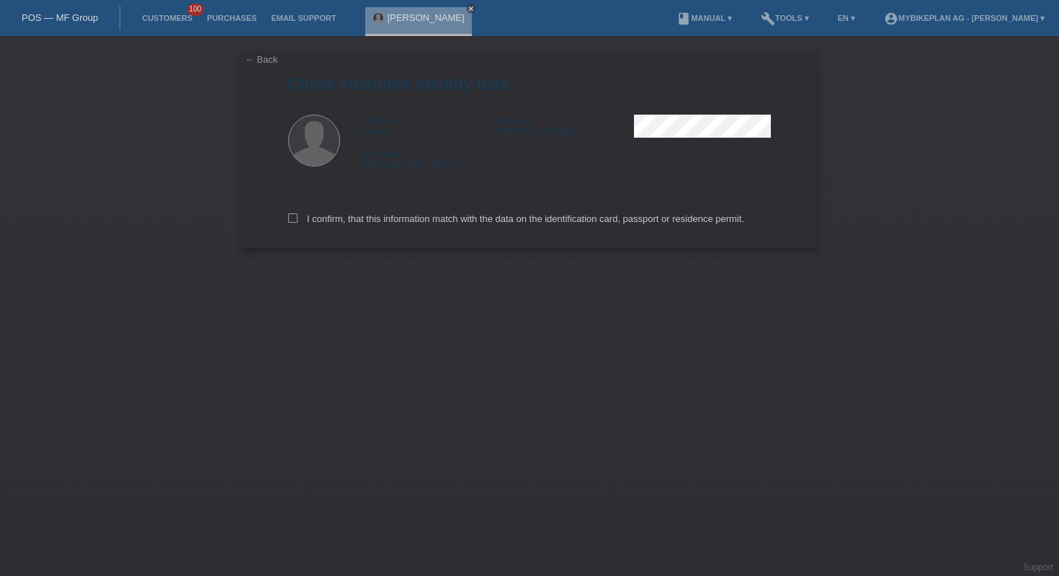
click at [347, 227] on div "I confirm, that this information match with the data on the identification card…" at bounding box center [529, 216] width 483 height 63
click at [347, 223] on label "I confirm, that this information match with the data on the identification card…" at bounding box center [516, 218] width 456 height 11
click at [298, 223] on input "I confirm, that this information match with the data on the identification card…" at bounding box center [292, 217] width 9 height 9
checkbox input "true"
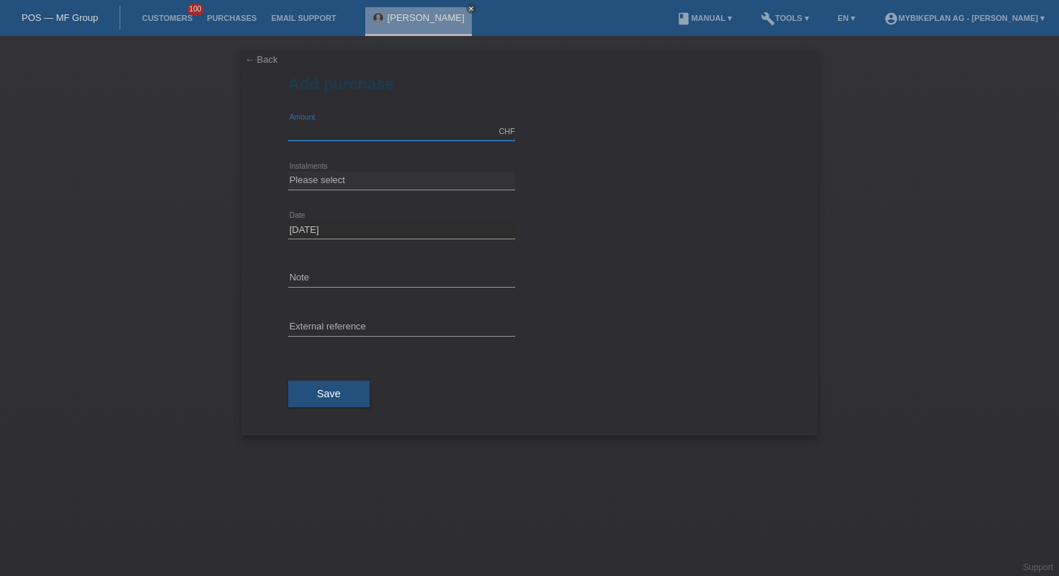
click at [353, 135] on input "text" at bounding box center [401, 132] width 227 height 18
type input "4499.00"
click at [383, 175] on select "Please select 6 instalments 12 instalments 18 instalments 24 instalments 36 ins…" at bounding box center [401, 180] width 227 height 17
select select "487"
click at [402, 329] on input "text" at bounding box center [401, 328] width 227 height 18
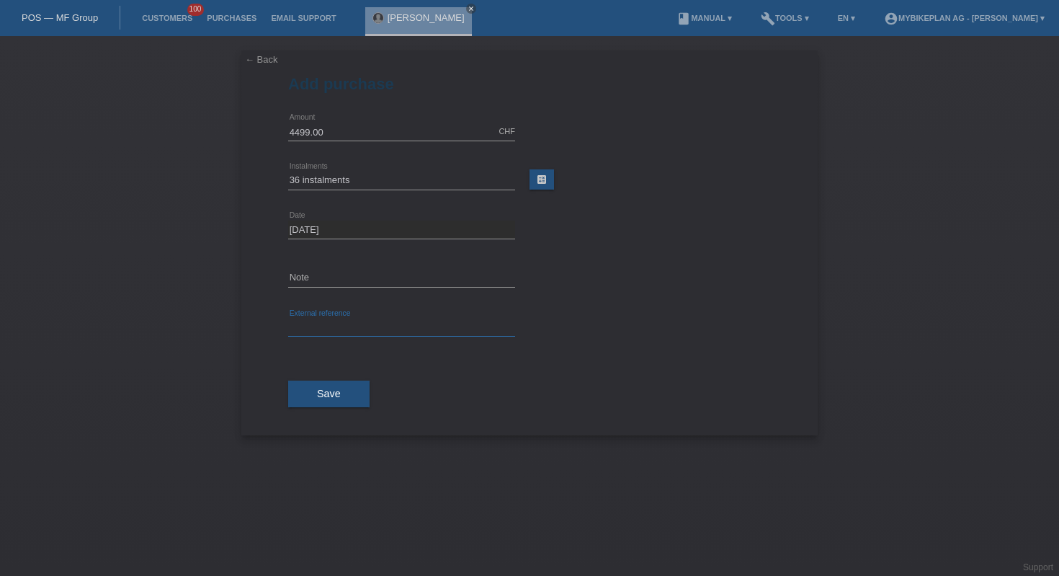
click at [402, 329] on input "text" at bounding box center [401, 328] width 227 height 18
paste input "44778731905"
type input "44778731905"
click at [324, 389] on span "Save" at bounding box center [329, 394] width 24 height 12
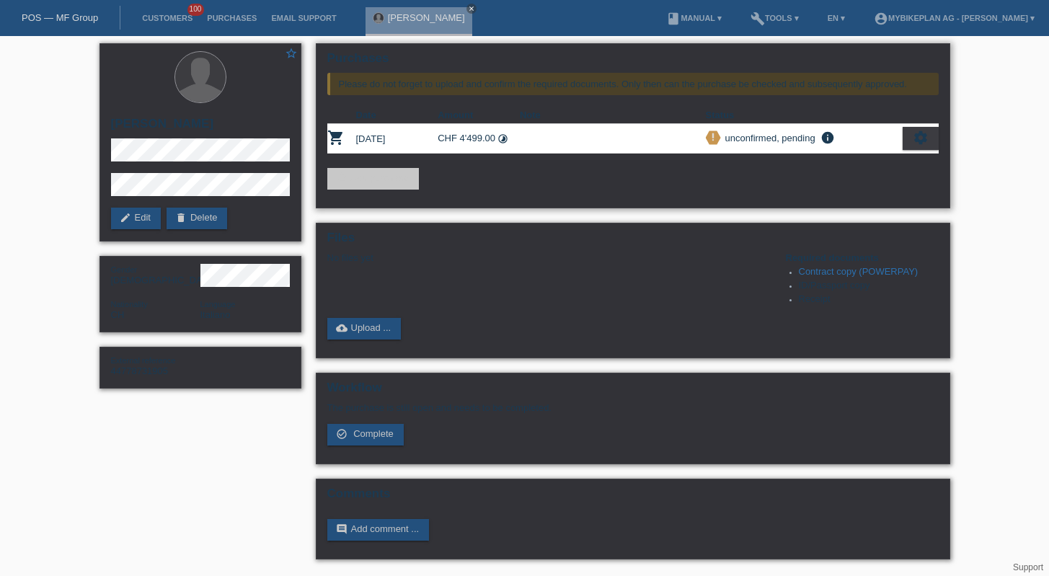
click at [915, 141] on icon "settings" at bounding box center [920, 138] width 16 height 16
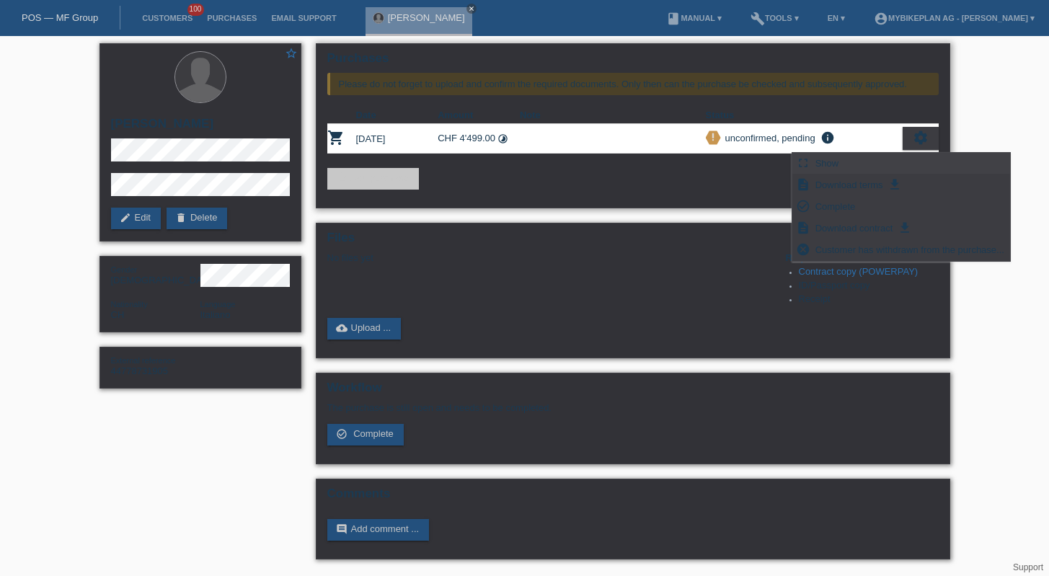
click at [843, 156] on div "fullscreen Show" at bounding box center [901, 164] width 218 height 22
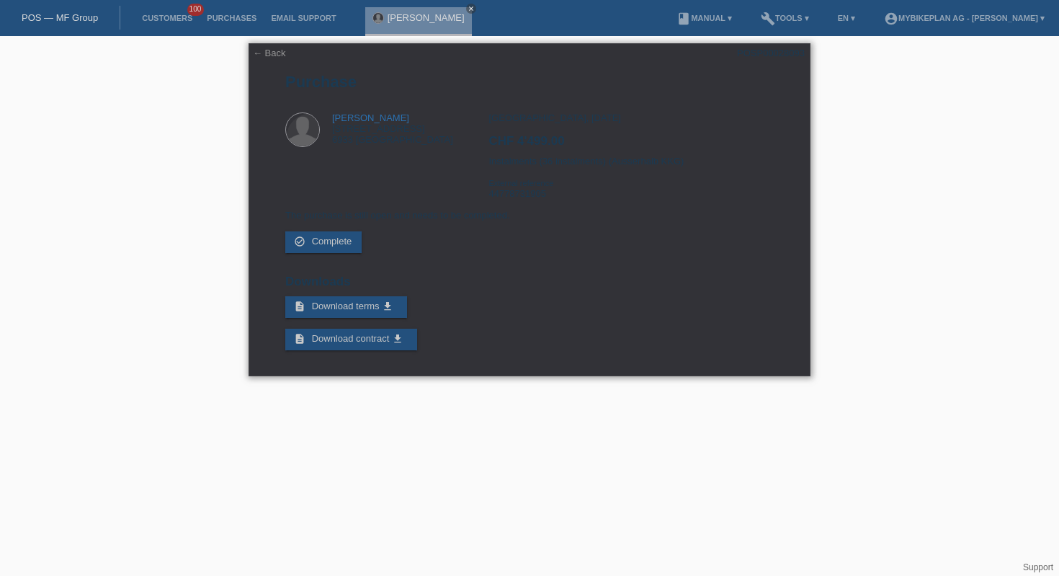
click at [770, 52] on div "POSP00028093" at bounding box center [771, 53] width 68 height 11
copy div "POSP00028093"
click at [267, 52] on link "← Back" at bounding box center [269, 53] width 33 height 11
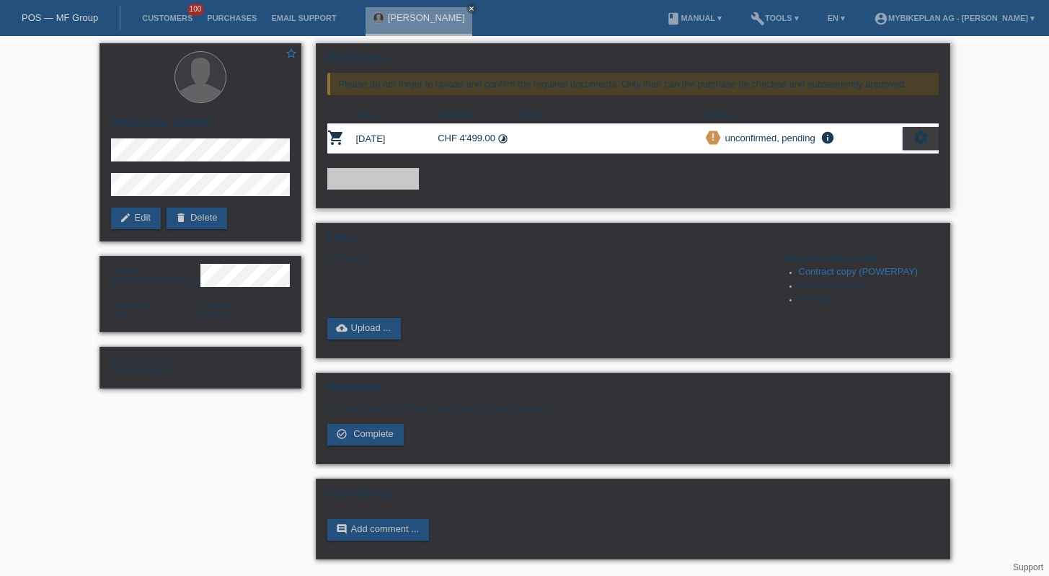
click at [910, 142] on div "settings" at bounding box center [920, 138] width 36 height 23
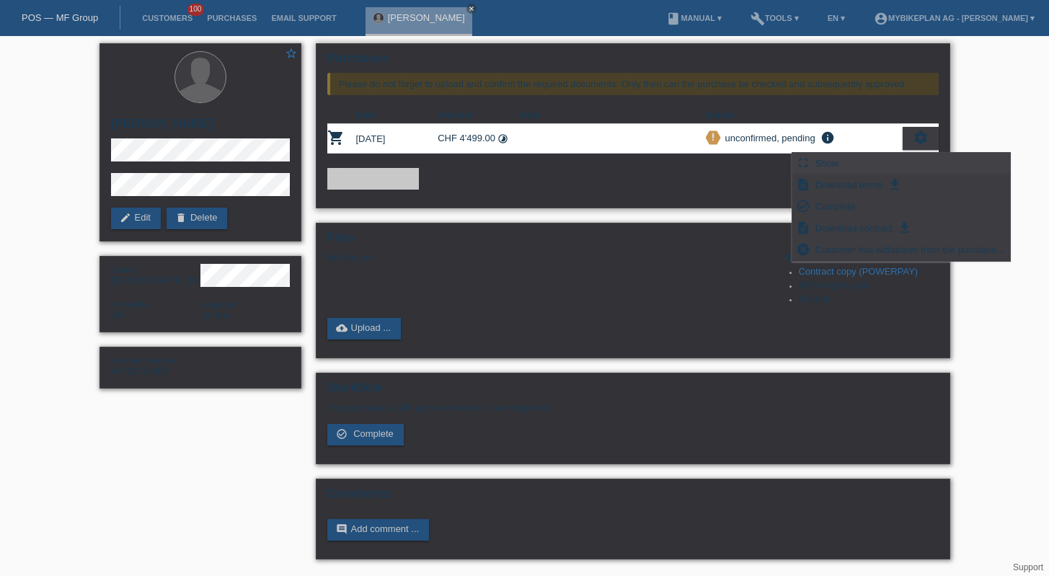
click at [859, 161] on div "fullscreen Show" at bounding box center [901, 164] width 218 height 22
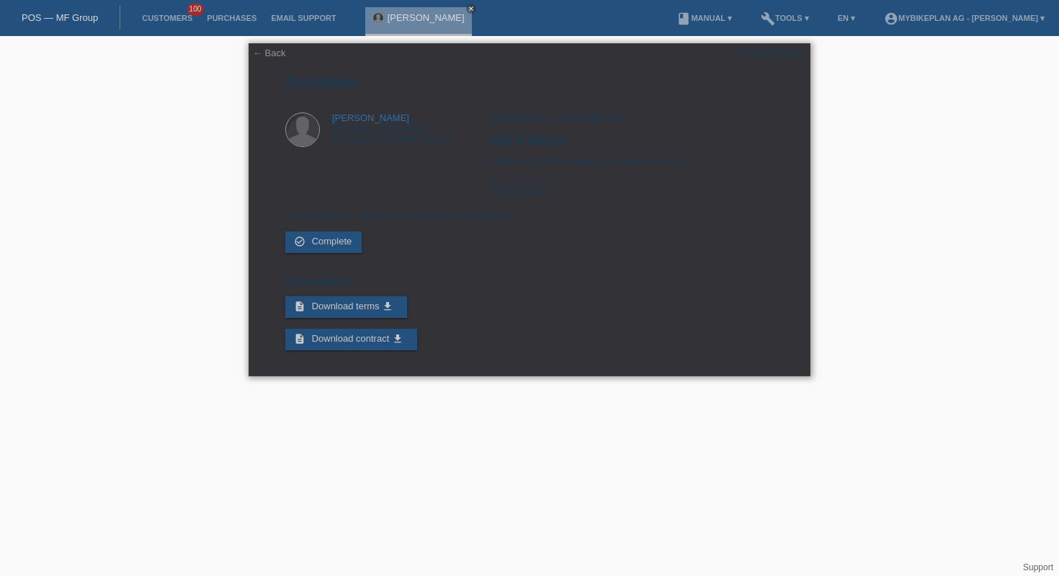
click at [263, 49] on link "← Back" at bounding box center [269, 53] width 33 height 11
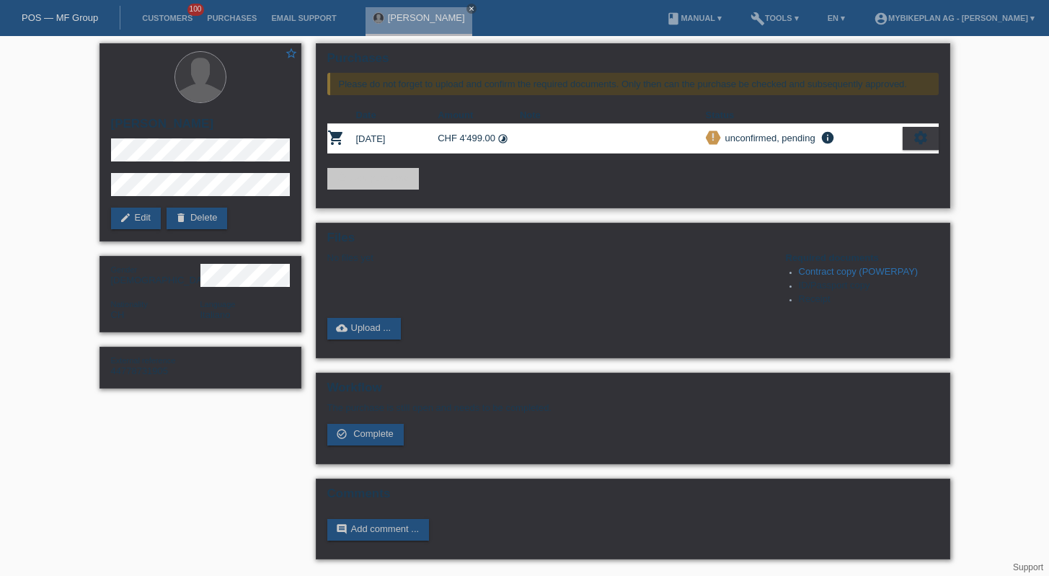
click at [915, 141] on icon "settings" at bounding box center [920, 138] width 16 height 16
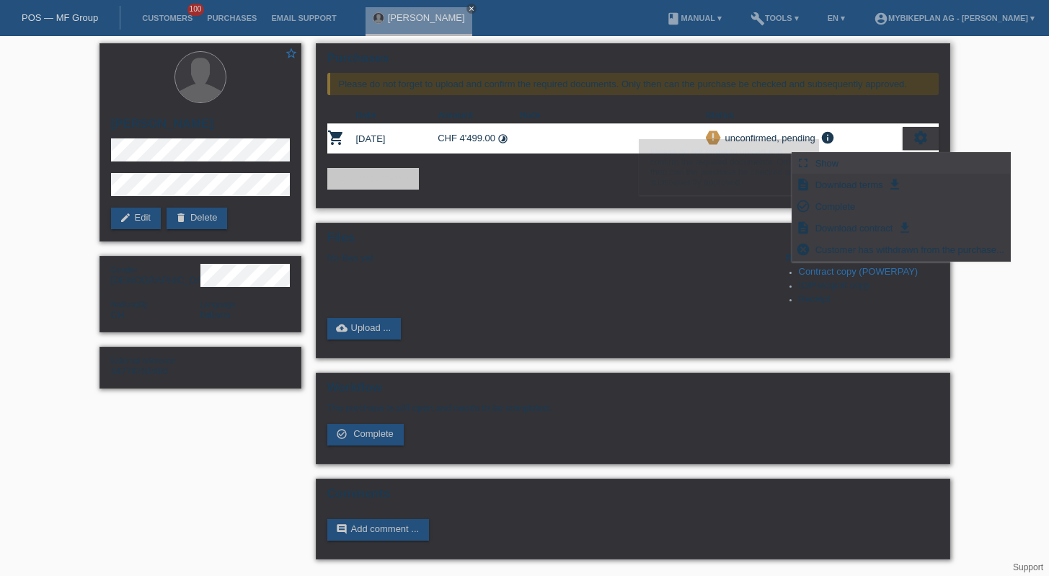
click at [827, 165] on span "Show" at bounding box center [827, 162] width 28 height 17
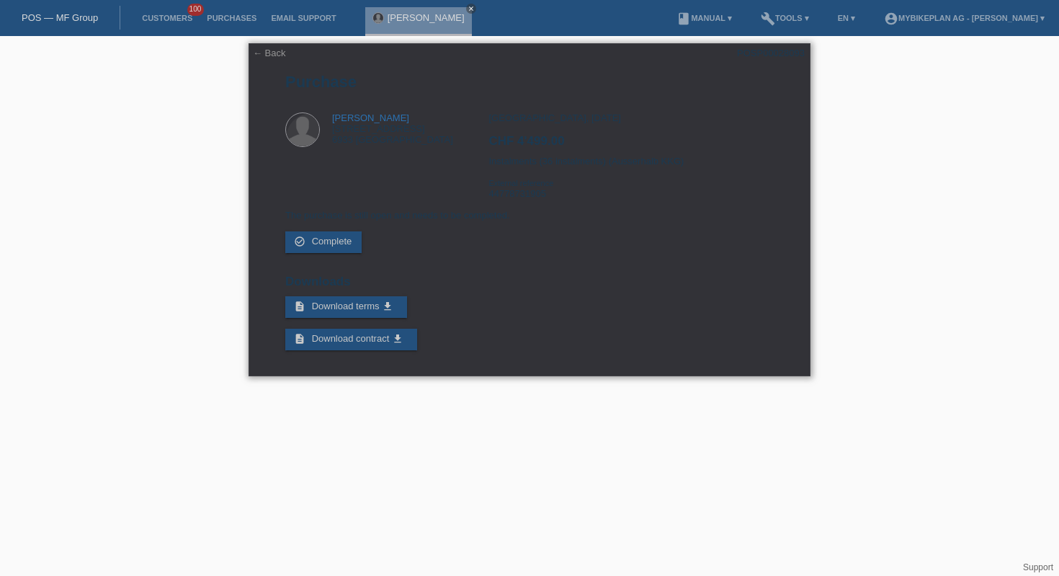
click at [778, 51] on div "POSP00028093" at bounding box center [771, 53] width 68 height 11
copy div "POSP00028093"
click at [83, 20] on link "POS — MF Group" at bounding box center [60, 17] width 76 height 11
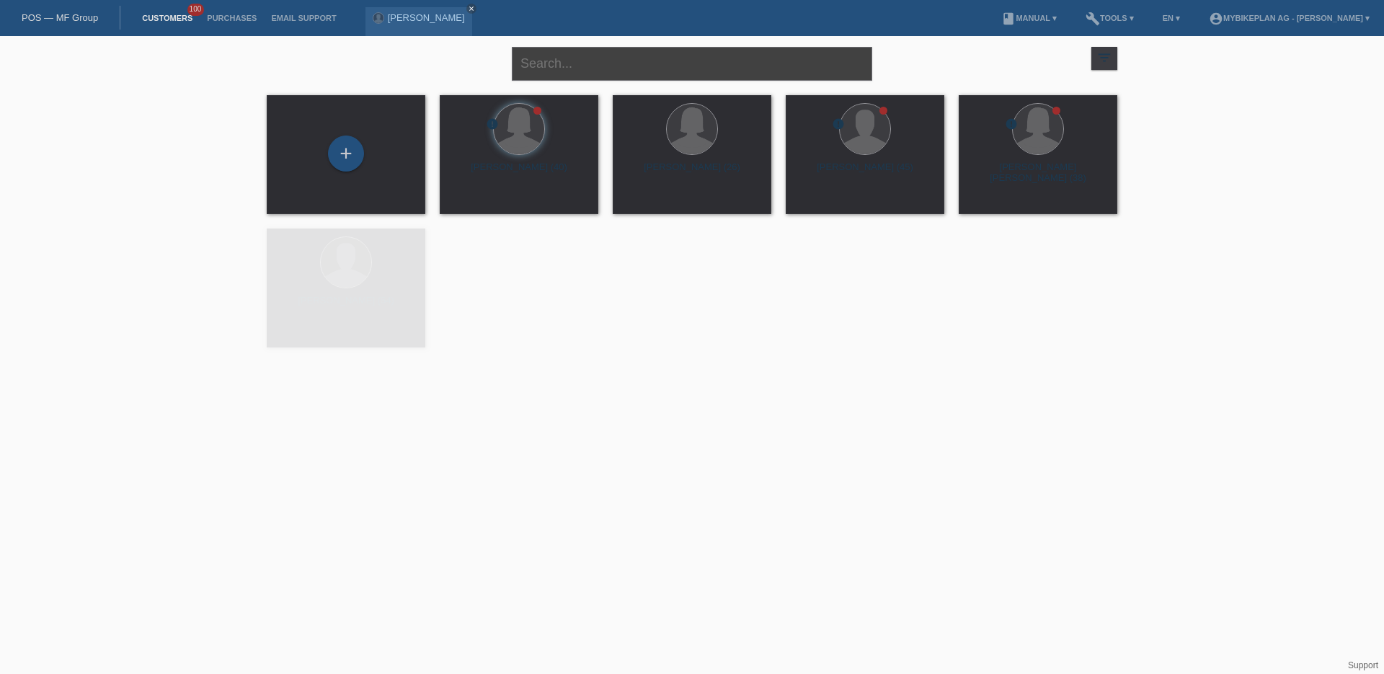
click at [618, 61] on input "text" at bounding box center [692, 64] width 360 height 34
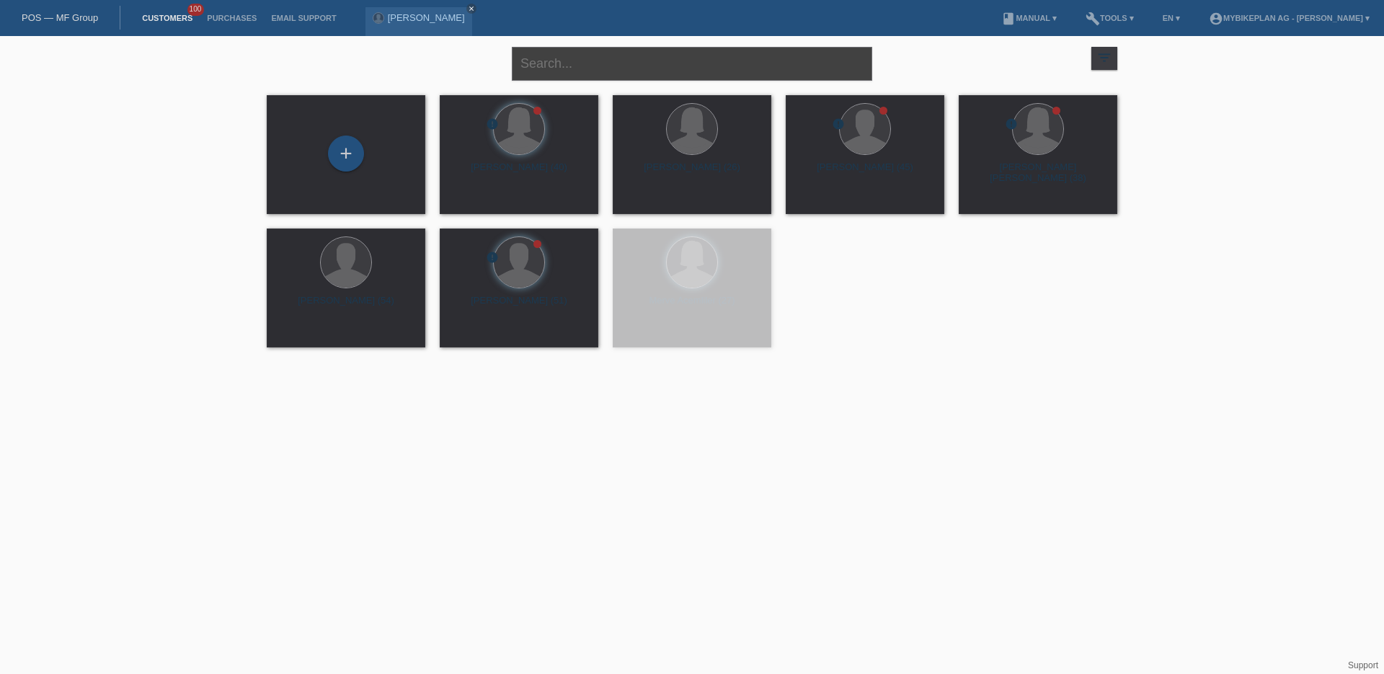
paste input "Sara Love"
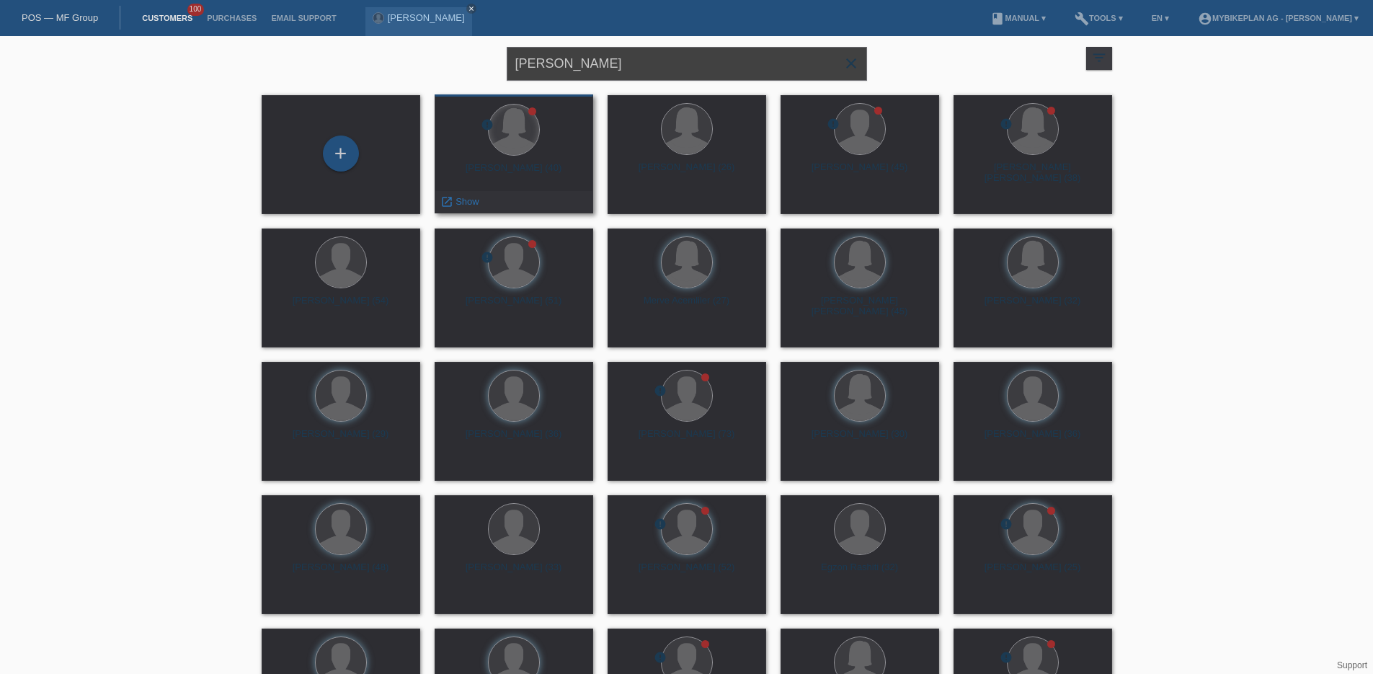
type input "Sara Love"
click at [471, 200] on span "Show" at bounding box center [467, 201] width 24 height 11
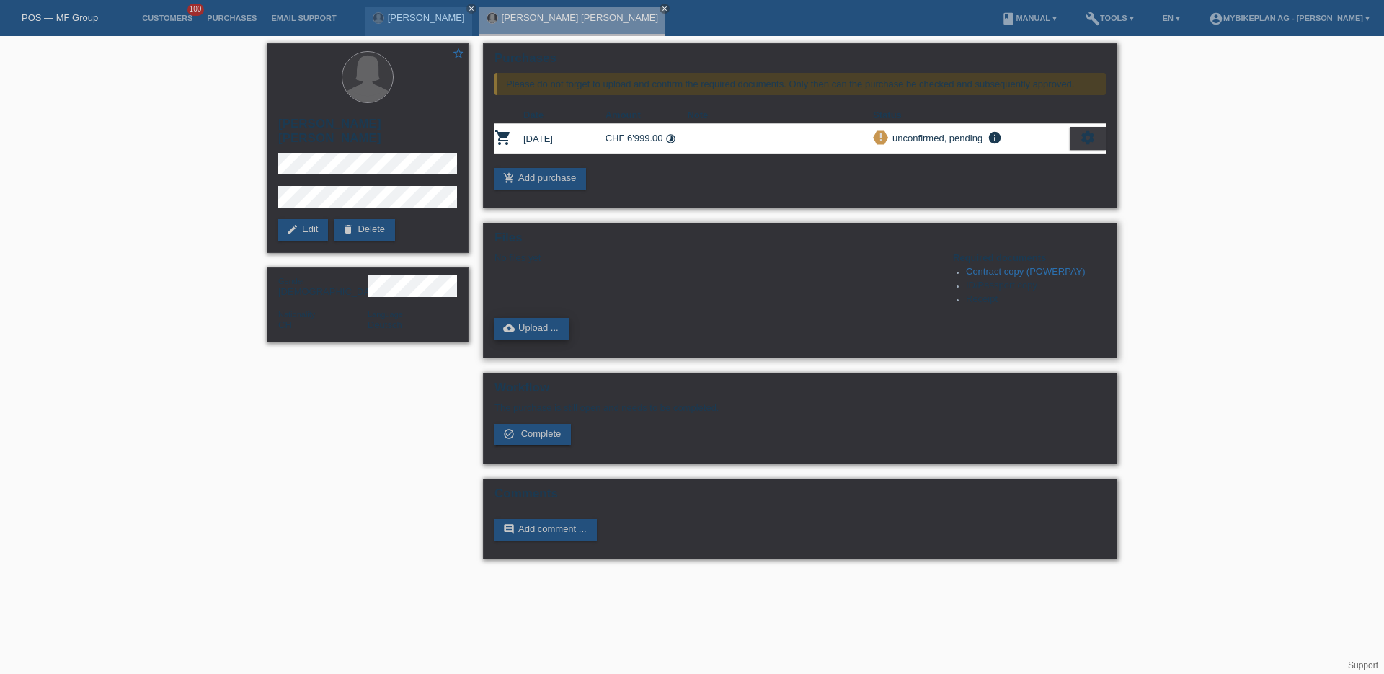
click at [524, 339] on link "cloud_upload Upload ..." at bounding box center [531, 329] width 74 height 22
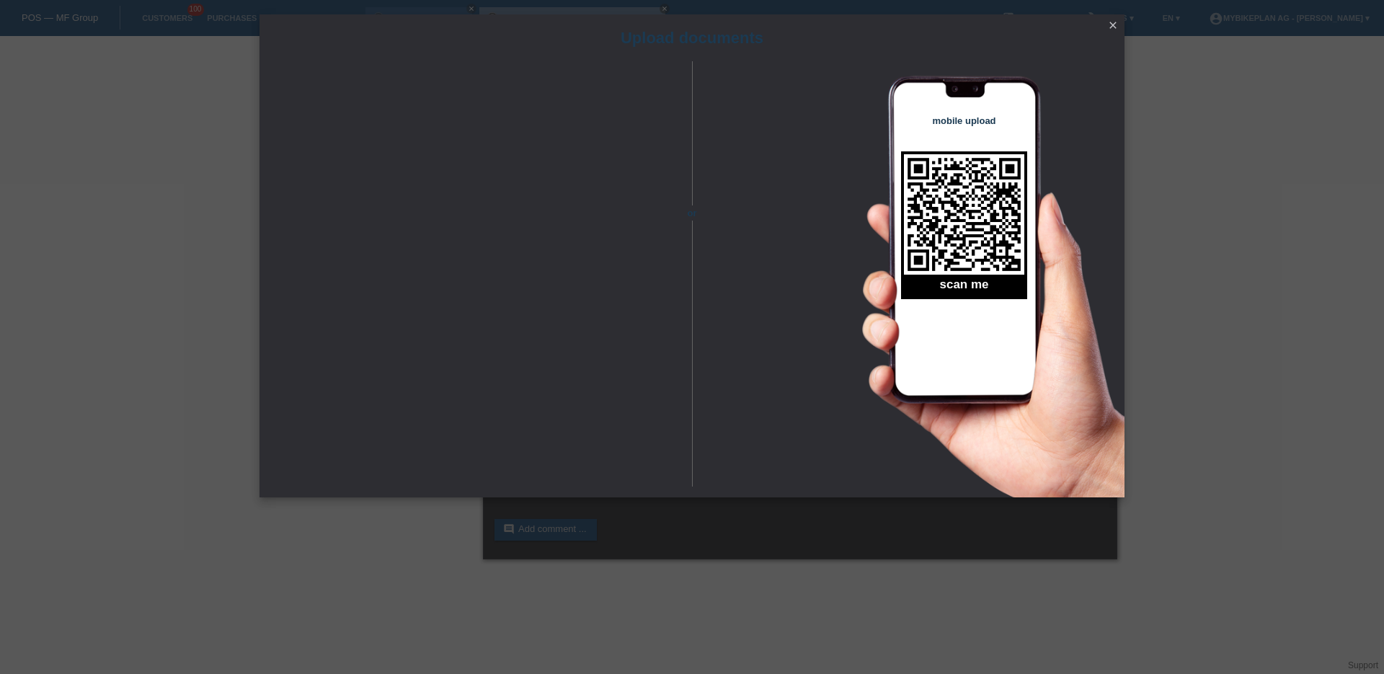
click at [1113, 30] on icon "close" at bounding box center [1113, 25] width 12 height 12
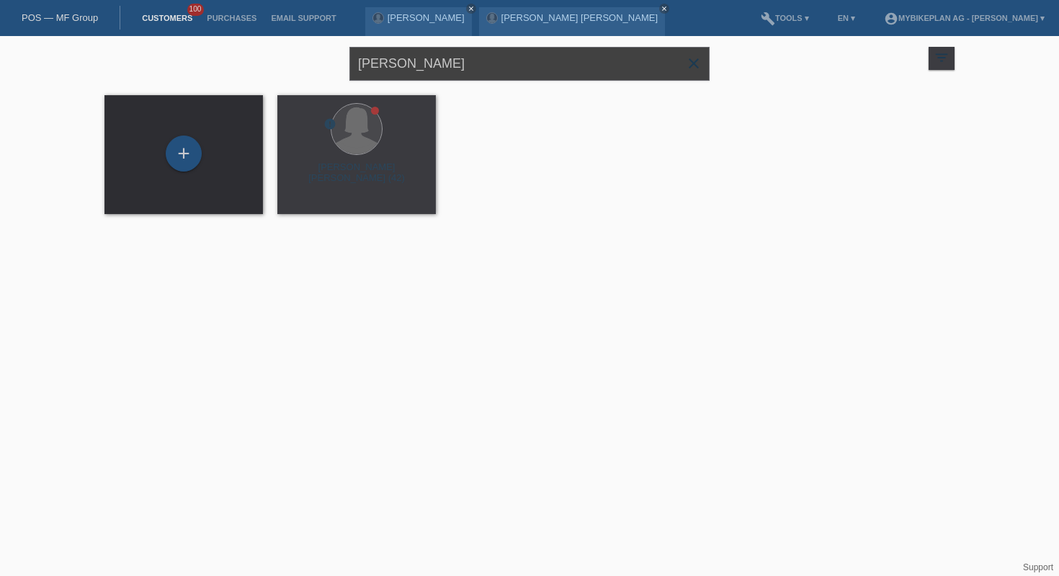
click at [443, 74] on input "[PERSON_NAME]" at bounding box center [530, 64] width 360 height 34
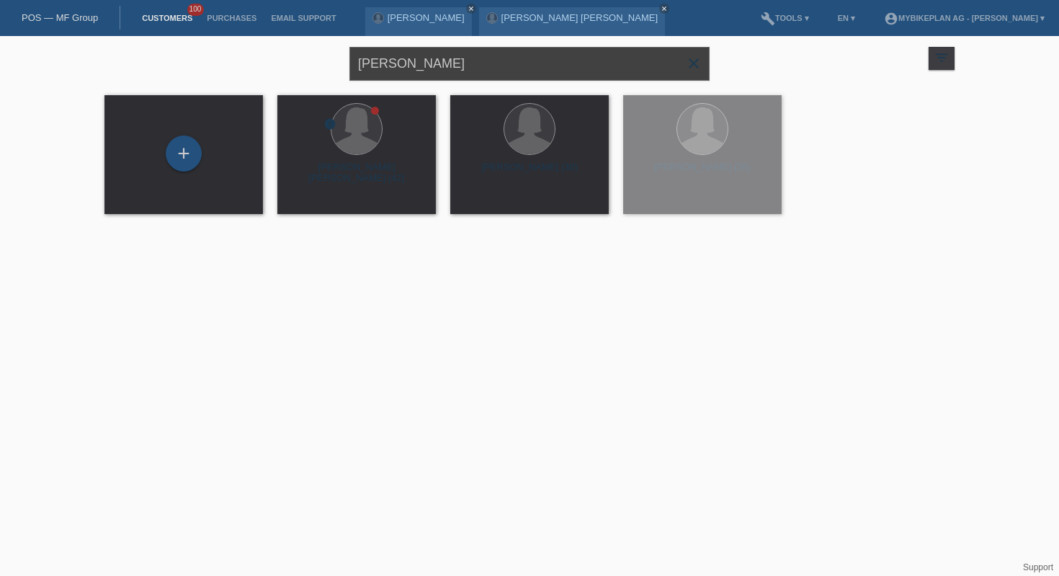
click at [443, 74] on input "[PERSON_NAME]" at bounding box center [530, 64] width 360 height 34
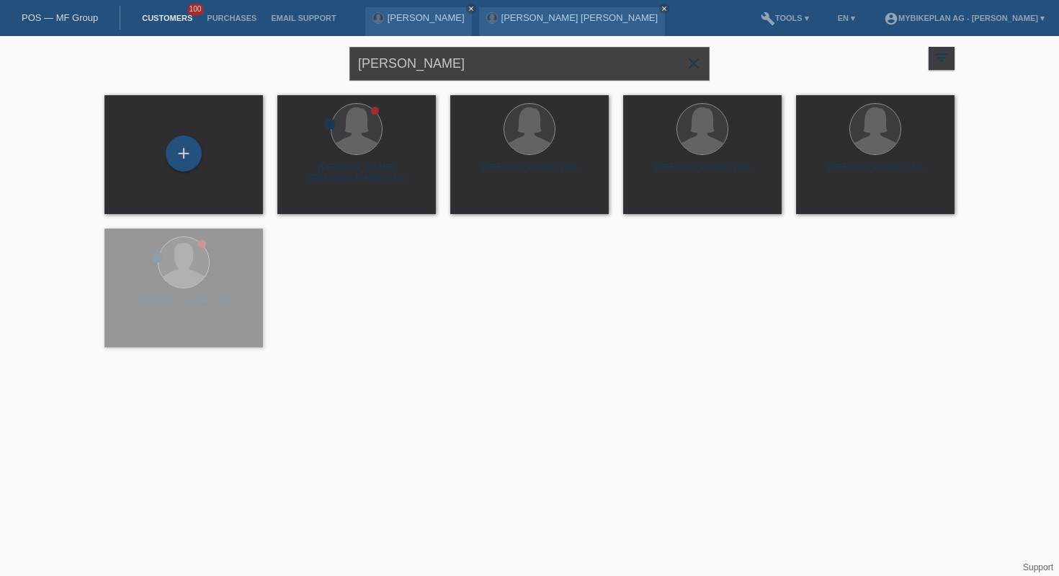
click at [443, 74] on input "Sara Love" at bounding box center [530, 64] width 360 height 34
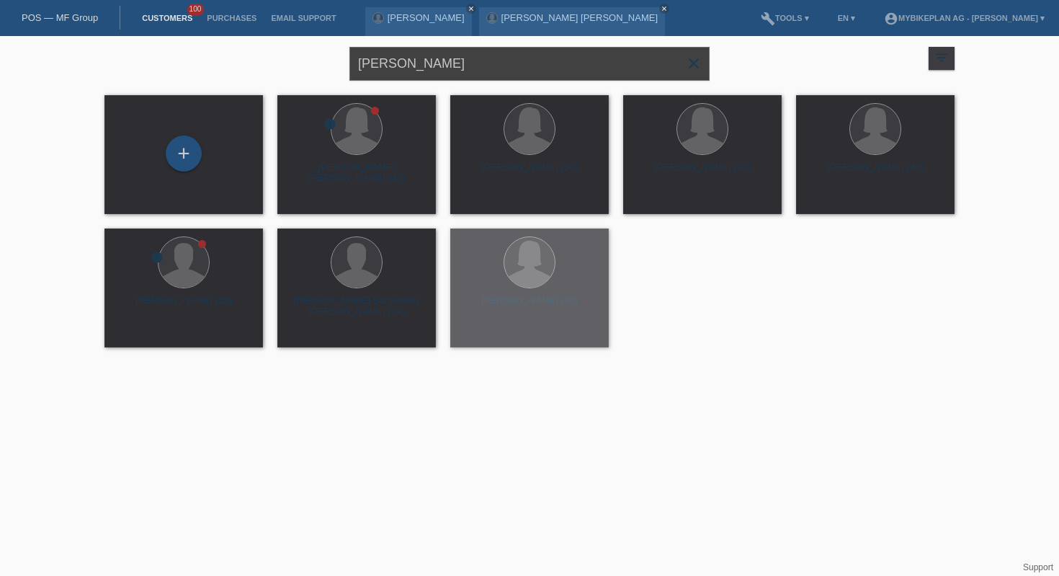
paste input "[PERSON_NAME]"
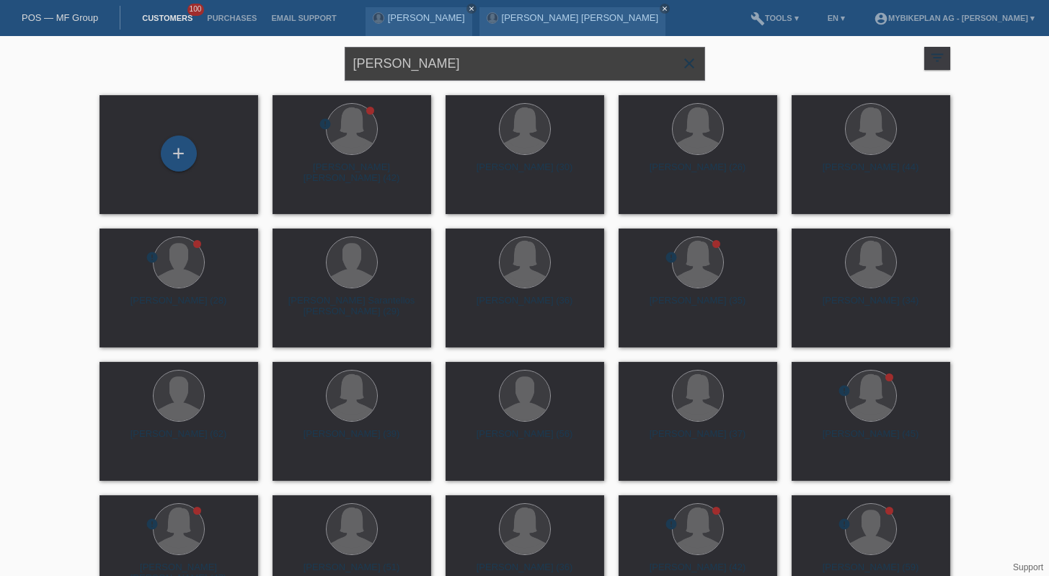
type input "[PERSON_NAME]"
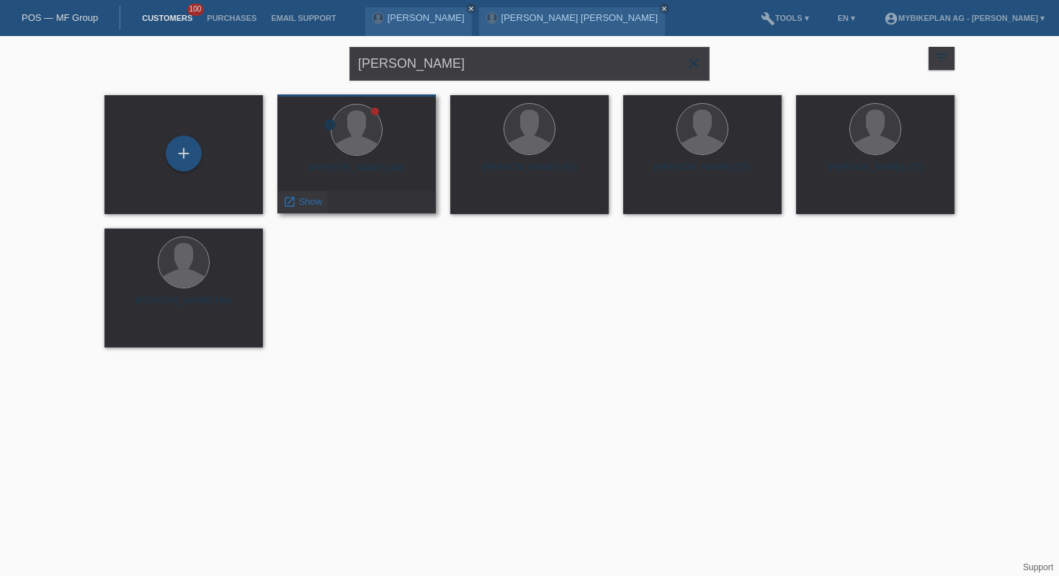
click at [314, 201] on span "Show" at bounding box center [311, 201] width 24 height 11
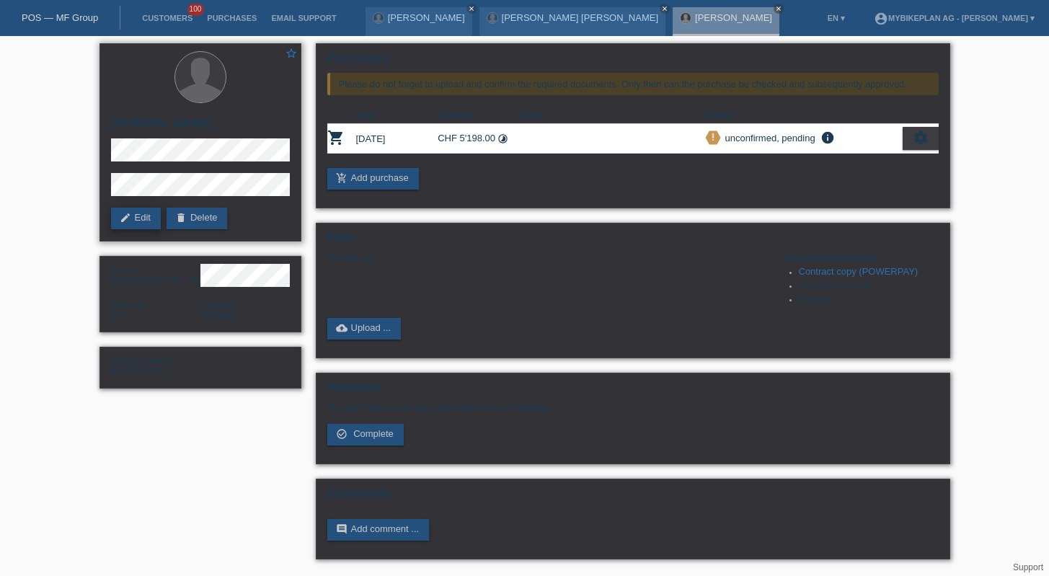
click at [116, 218] on link "edit Edit" at bounding box center [136, 219] width 50 height 22
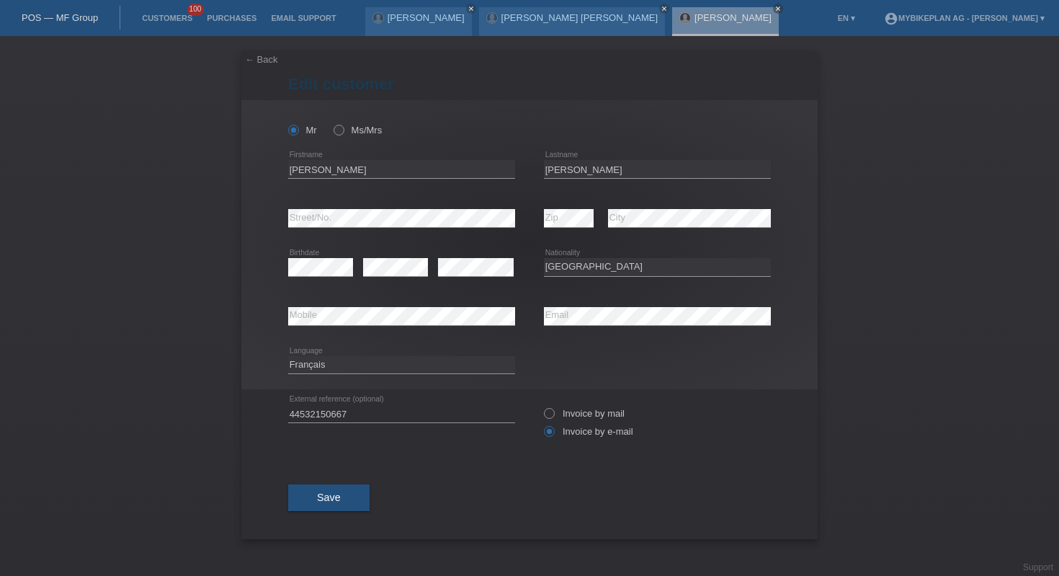
select select "CH"
click at [463, 164] on input "Fabrizio" at bounding box center [401, 169] width 227 height 18
click at [458, 168] on input "Fabrizio" at bounding box center [401, 169] width 227 height 18
type input "[PERSON_NAME]"
click at [317, 503] on span "Save" at bounding box center [329, 498] width 24 height 12
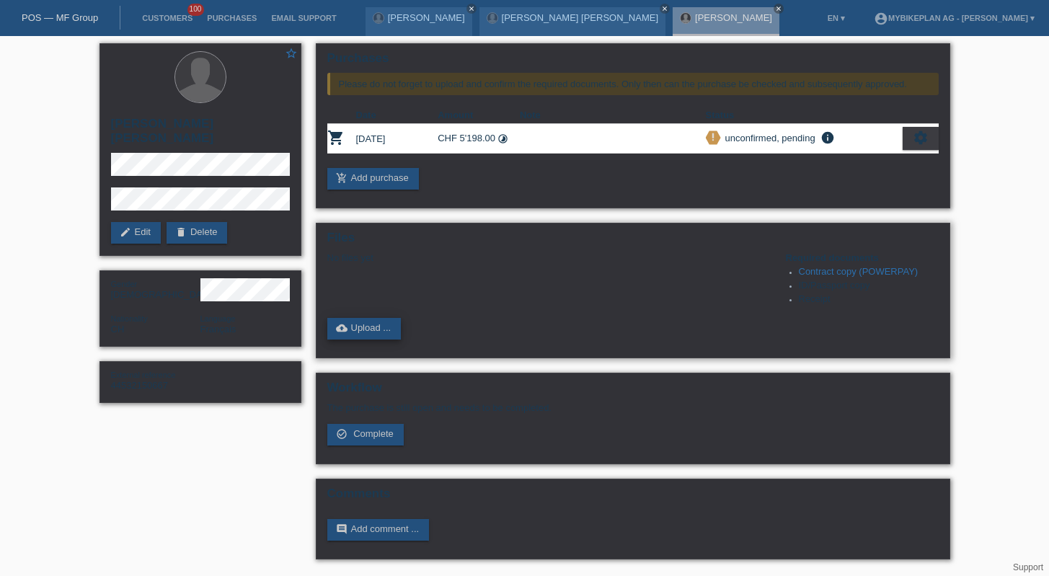
click at [351, 332] on link "cloud_upload Upload ..." at bounding box center [364, 329] width 74 height 22
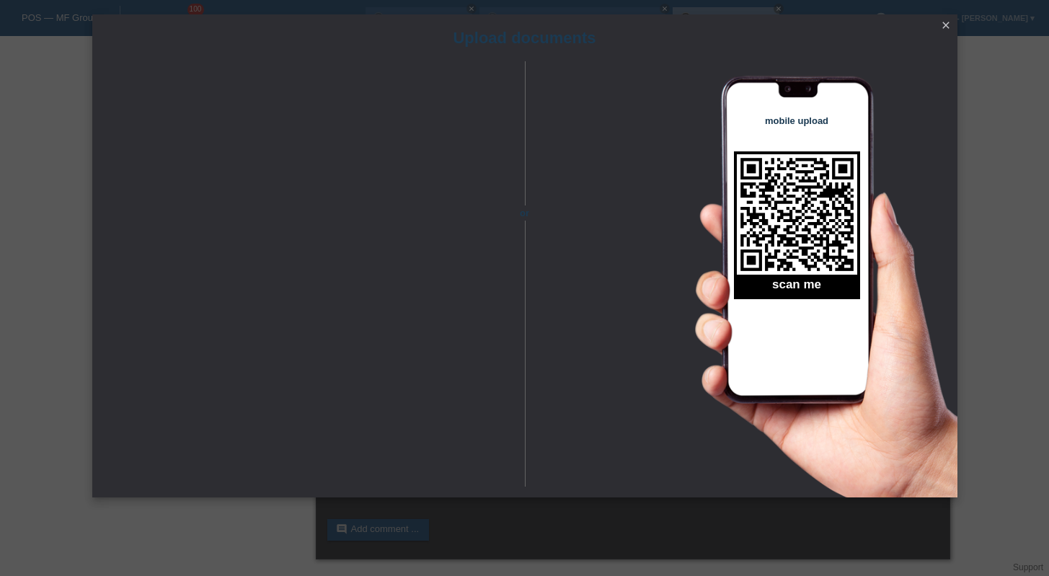
click at [950, 25] on icon "close" at bounding box center [946, 25] width 12 height 12
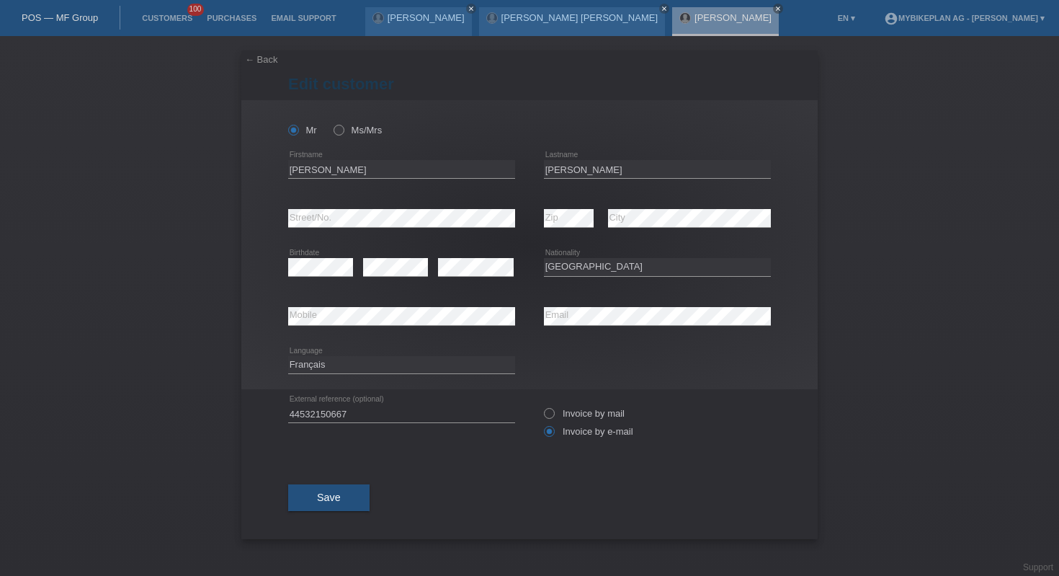
select select "CH"
click at [263, 66] on div "← Back Edit customer Mr Ms/Mrs error Zip" at bounding box center [529, 294] width 577 height 489
click at [254, 57] on link "← Back" at bounding box center [261, 59] width 33 height 11
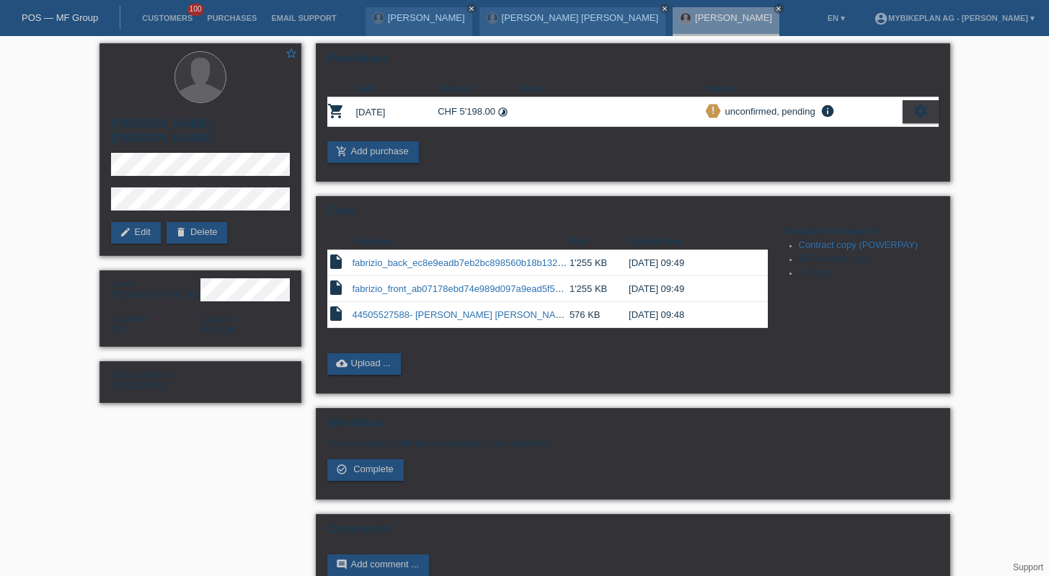
click at [88, 26] on div "POS — MF Group" at bounding box center [60, 18] width 120 height 24
click at [80, 15] on link "POS — MF Group" at bounding box center [60, 17] width 76 height 11
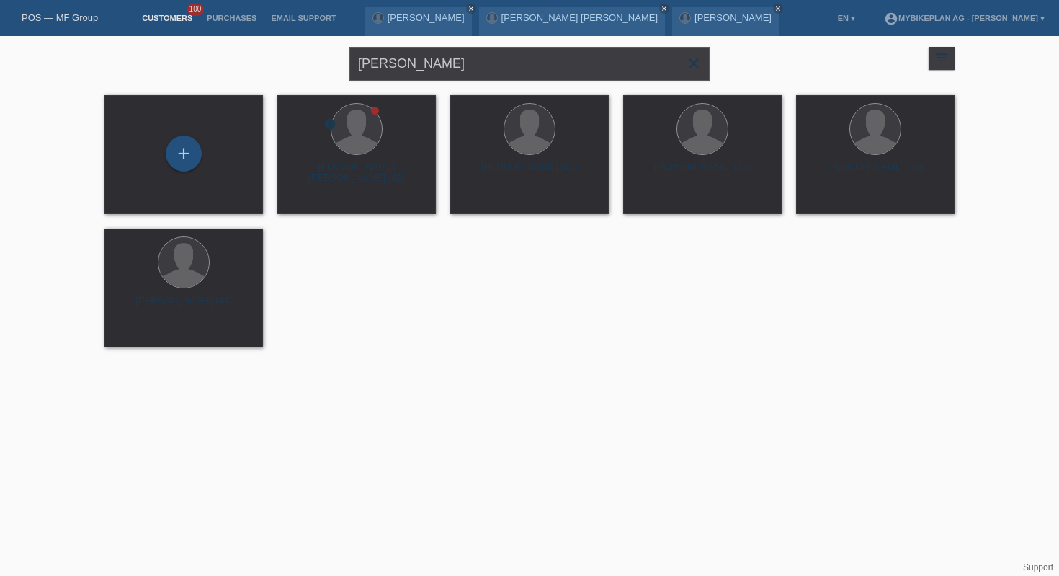
click at [695, 64] on icon "close" at bounding box center [693, 63] width 17 height 17
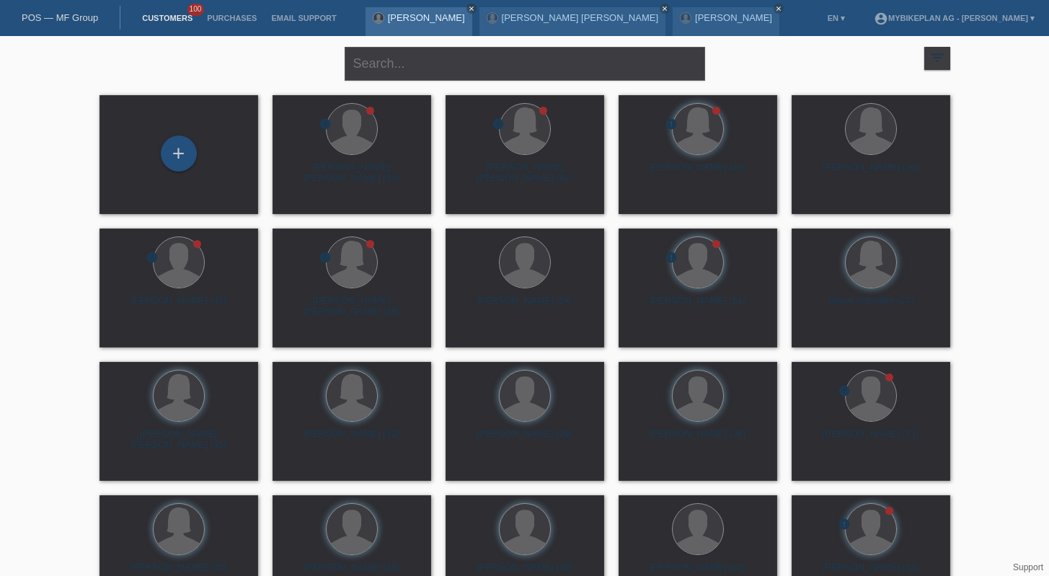
click at [468, 8] on icon "close" at bounding box center [471, 8] width 7 height 7
click at [547, 8] on icon "close" at bounding box center [550, 8] width 7 height 7
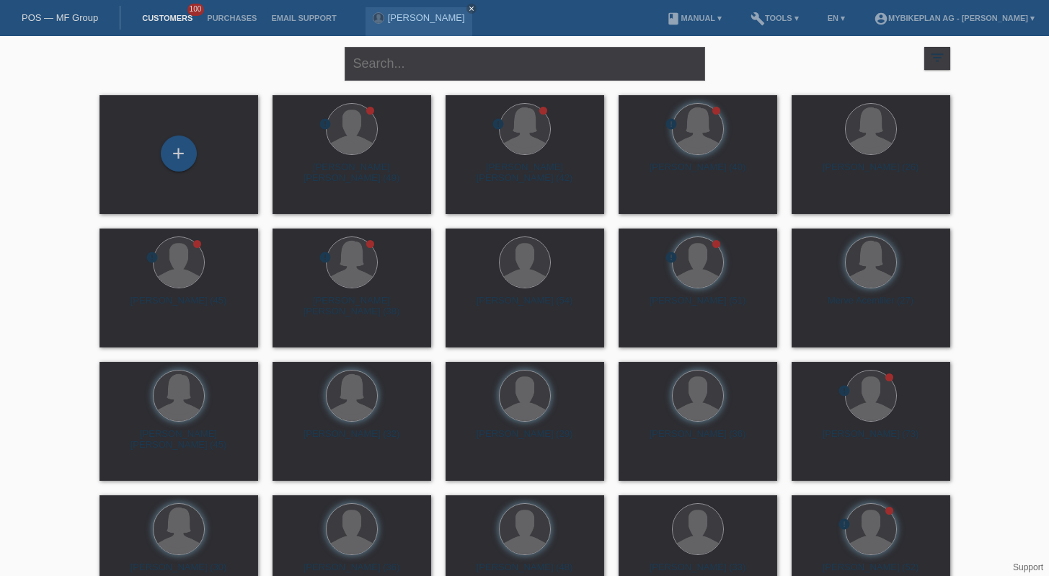
click at [466, 8] on link "close" at bounding box center [471, 9] width 10 height 10
click at [49, 20] on link "POS — MF Group" at bounding box center [60, 17] width 76 height 11
